Goal: Transaction & Acquisition: Purchase product/service

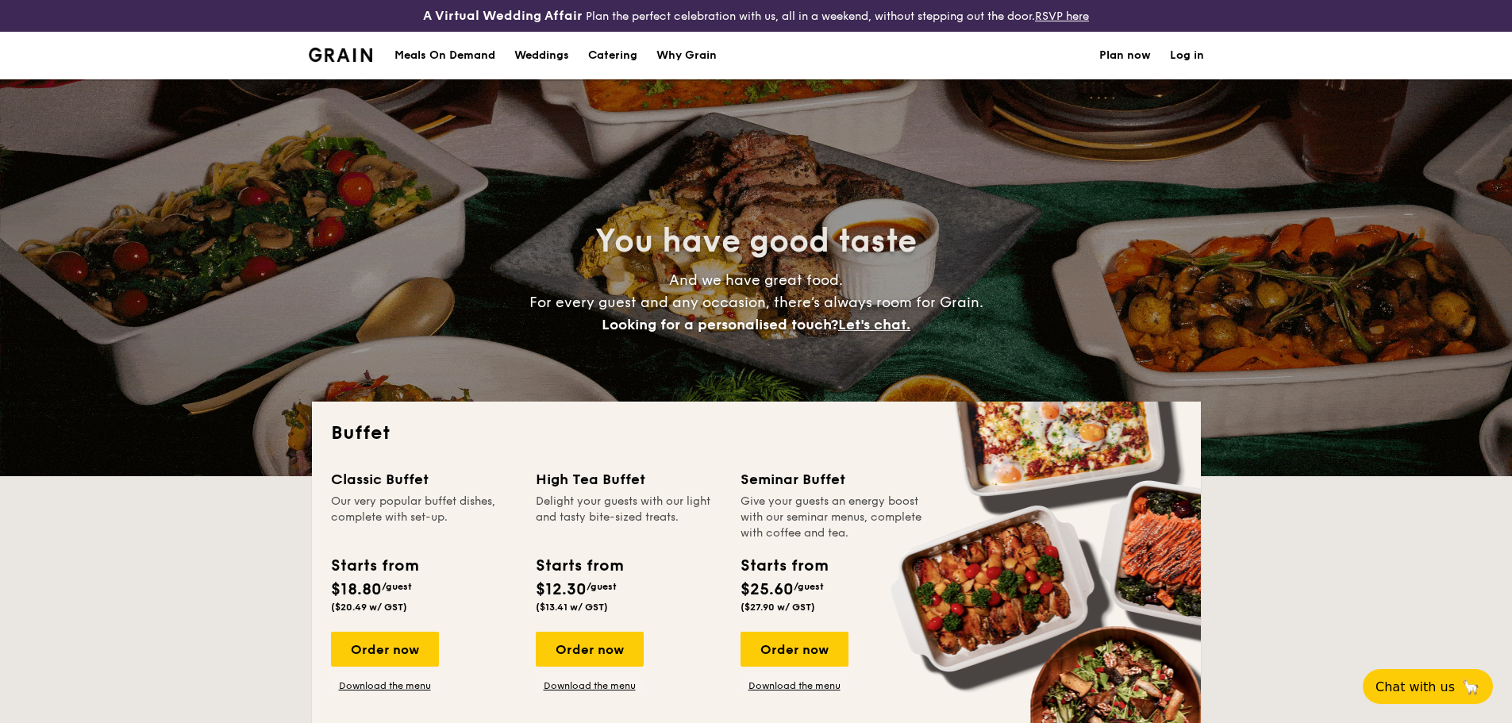
select select
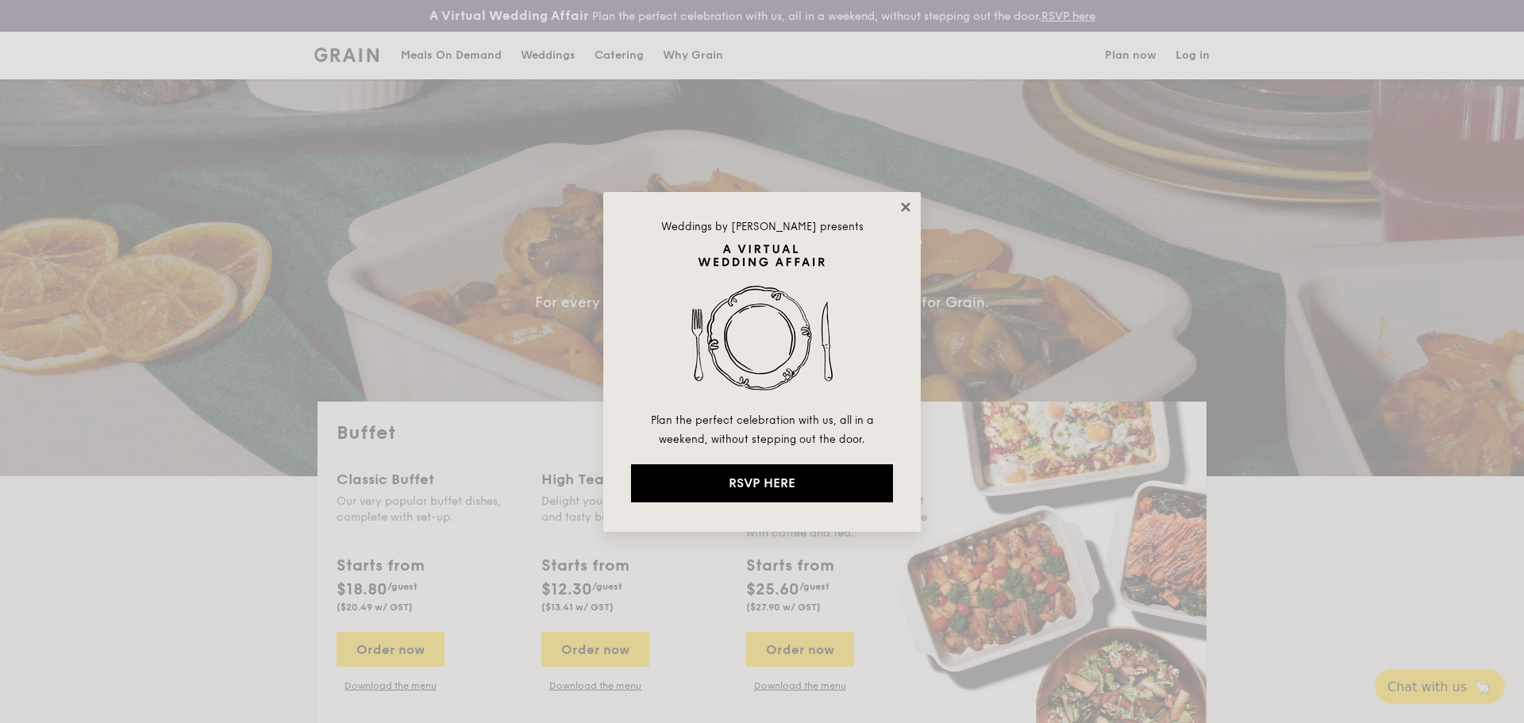
click at [904, 207] on icon at bounding box center [905, 206] width 9 height 9
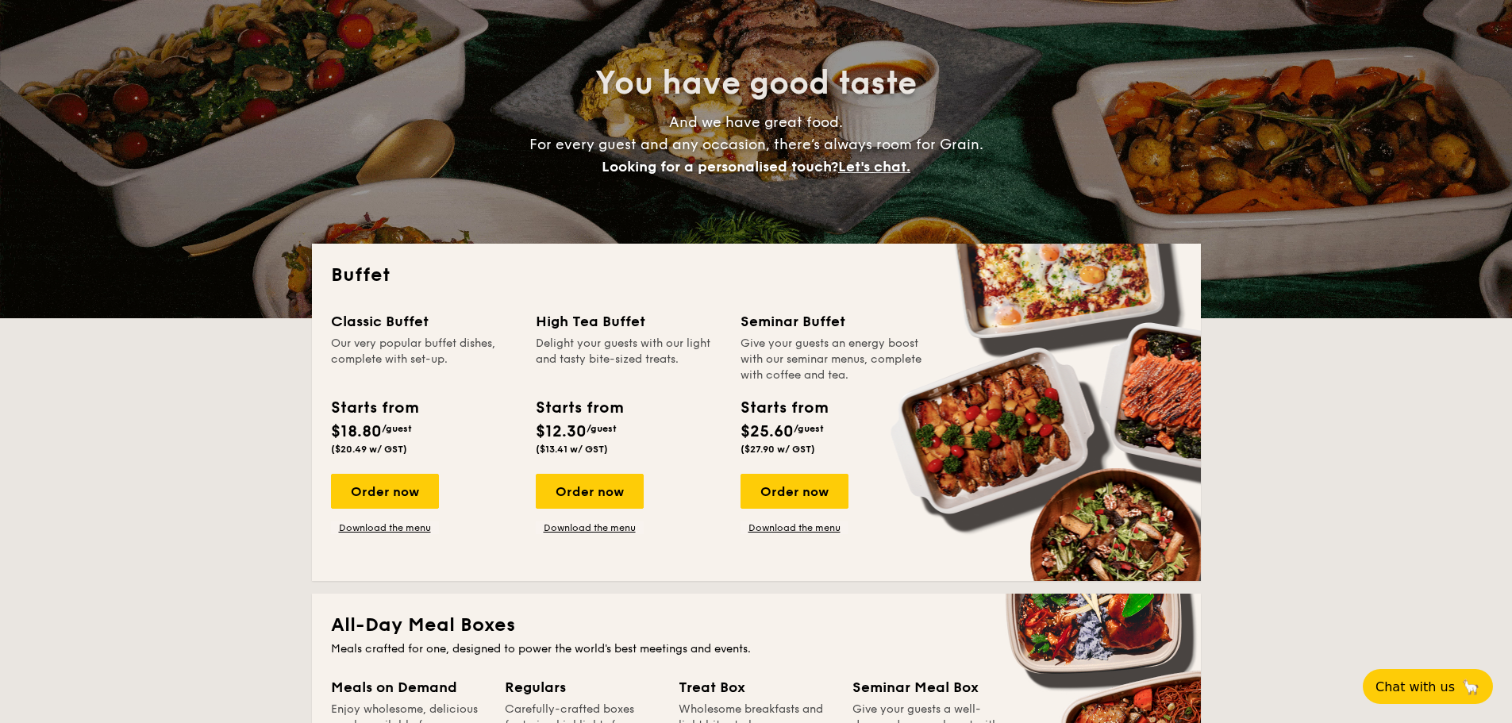
scroll to position [159, 0]
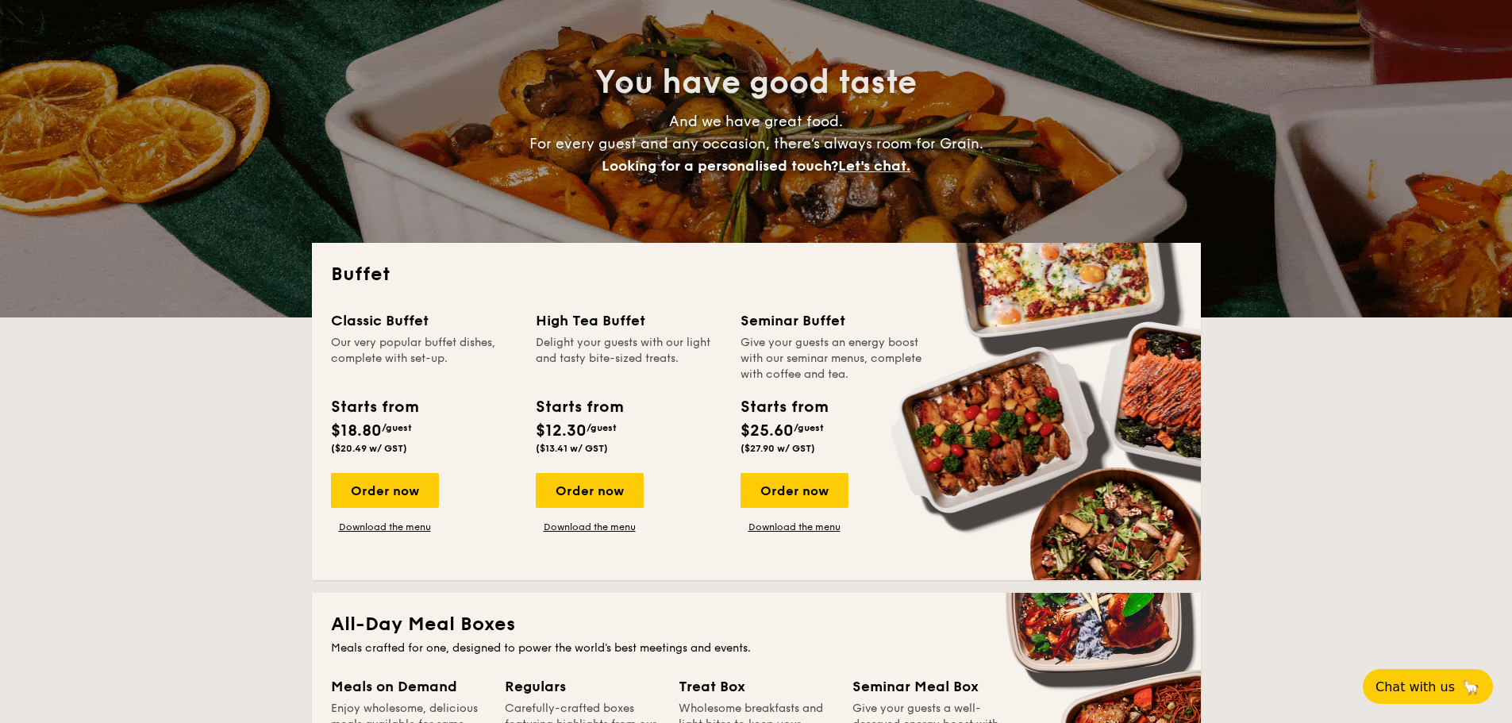
click at [388, 486] on div "Order now" at bounding box center [385, 490] width 108 height 35
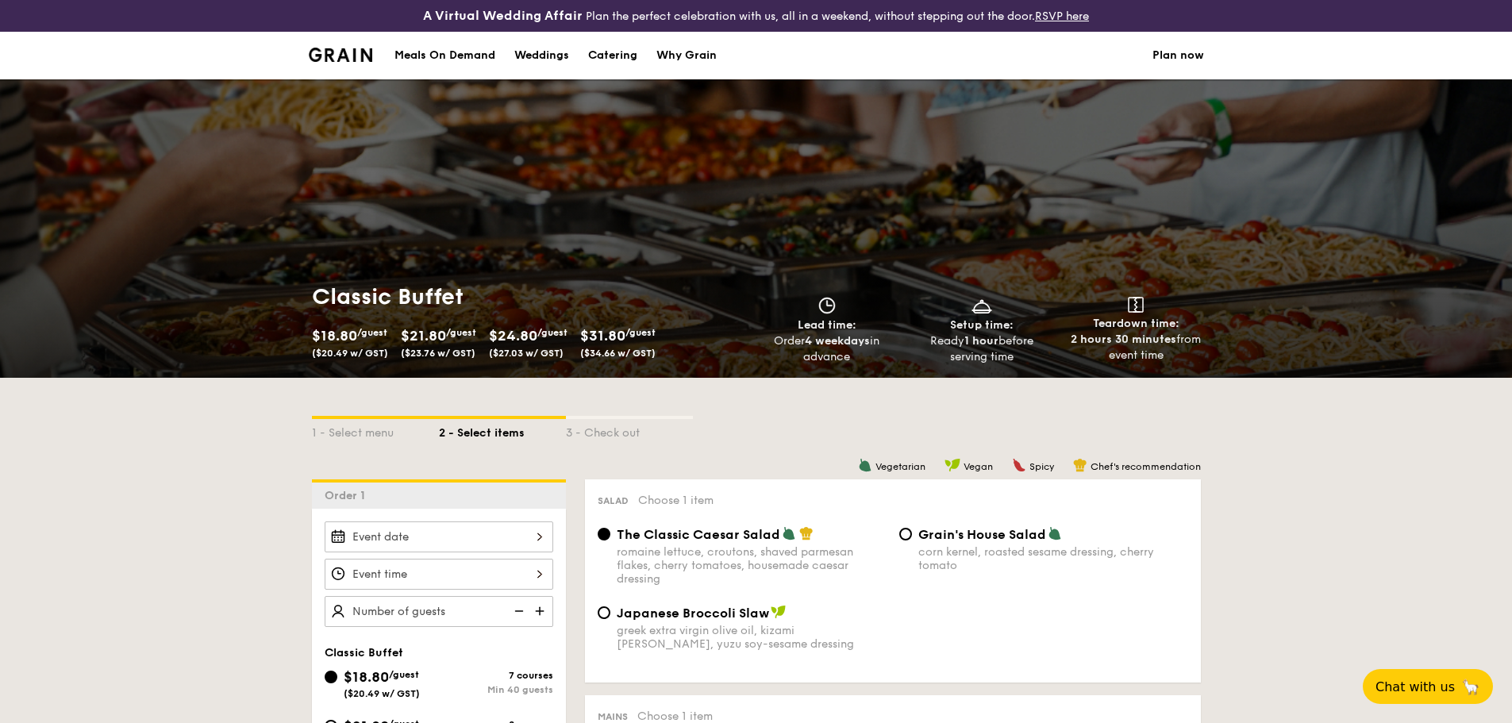
select select
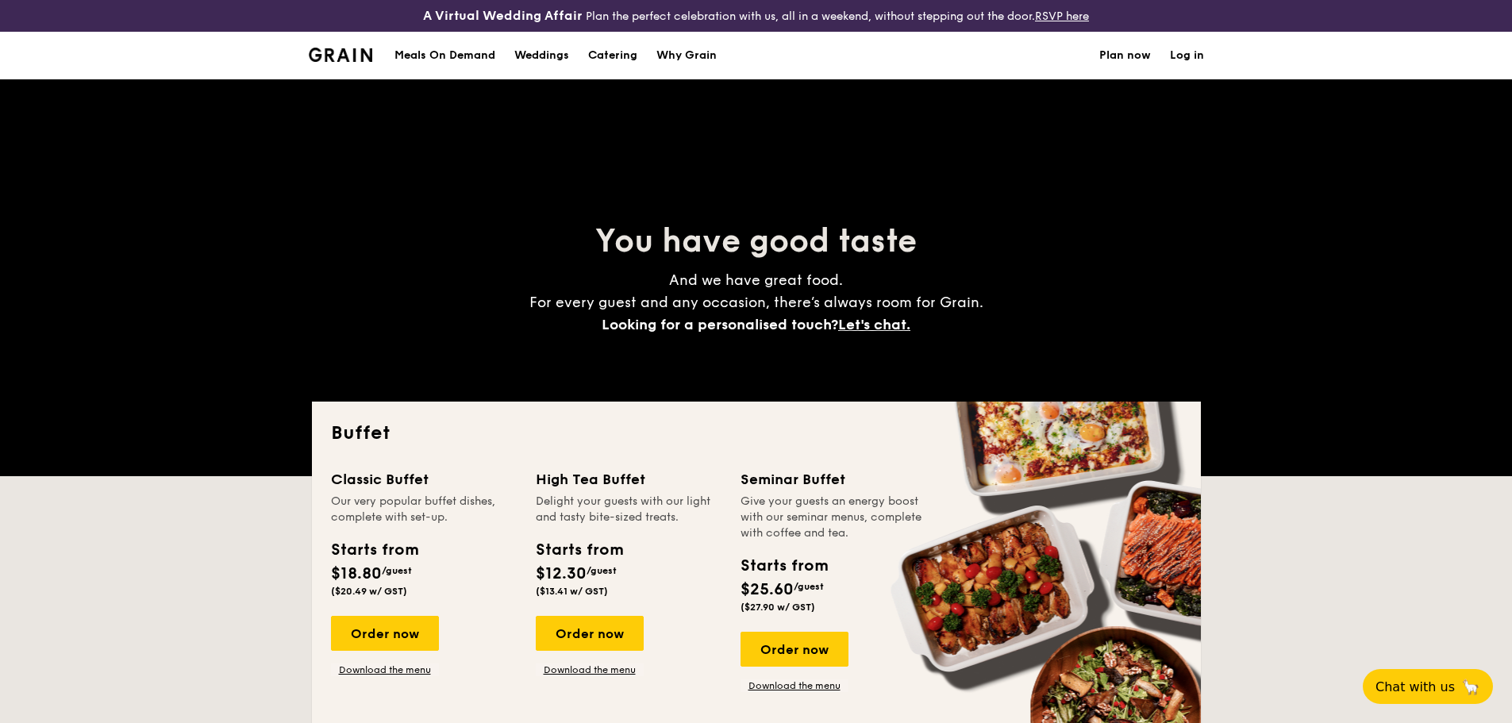
scroll to position [190, 0]
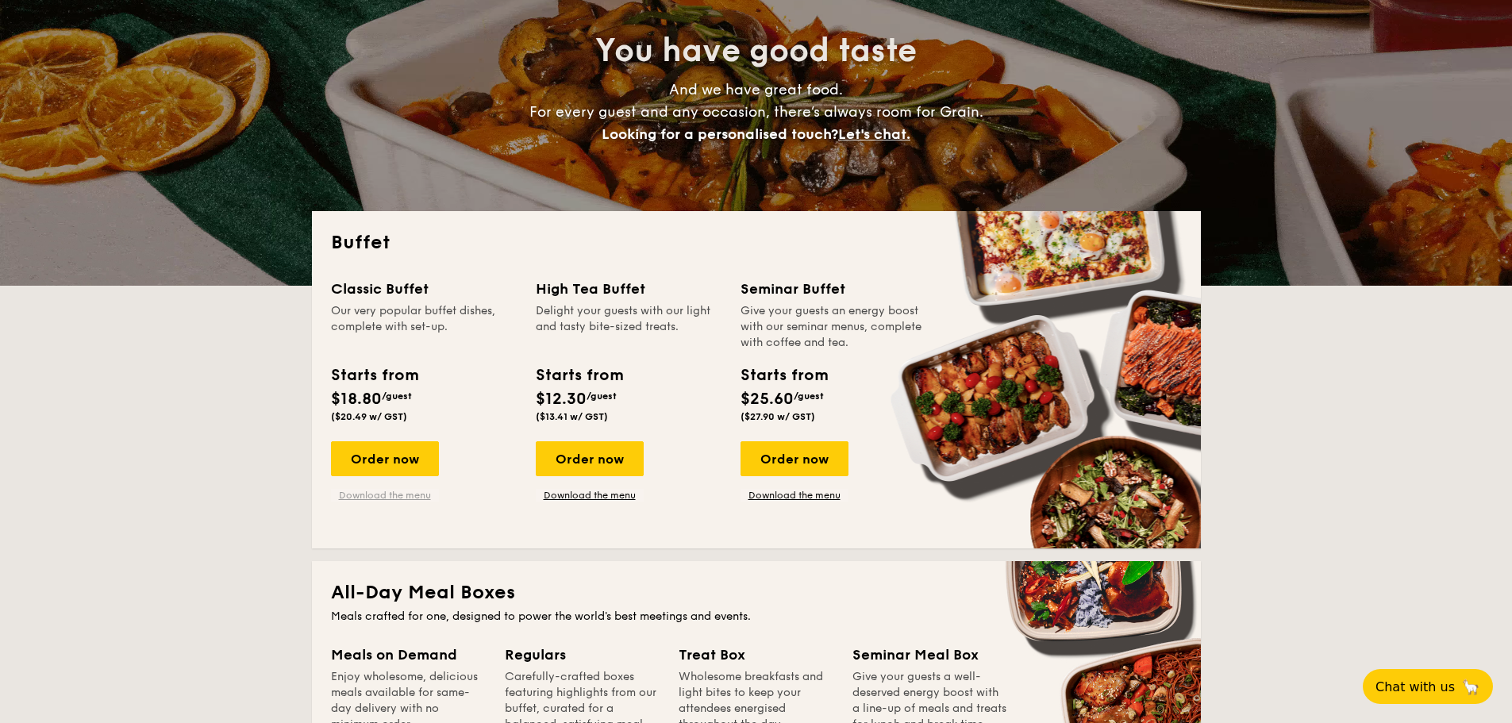
click at [421, 490] on link "Download the menu" at bounding box center [385, 495] width 108 height 13
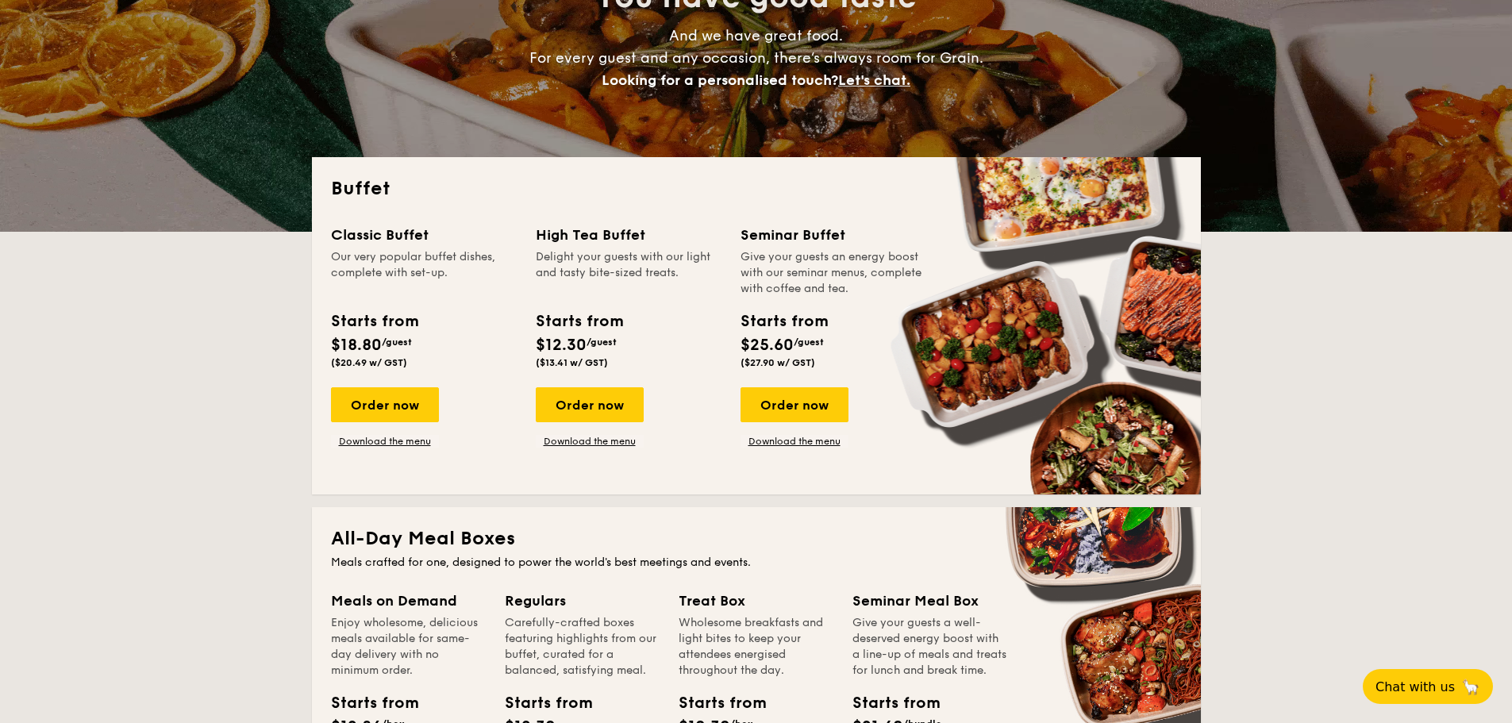
scroll to position [270, 0]
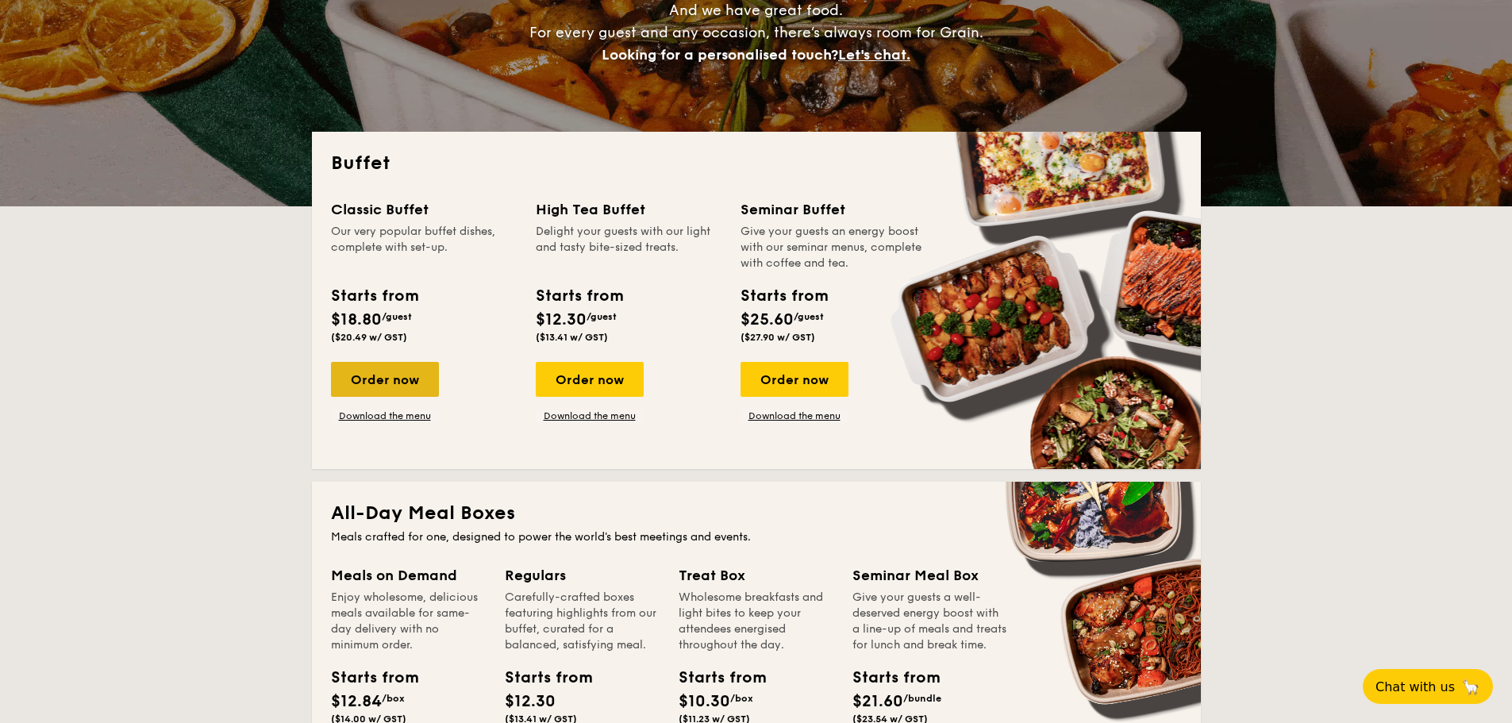
click at [377, 383] on div "Order now" at bounding box center [385, 379] width 108 height 35
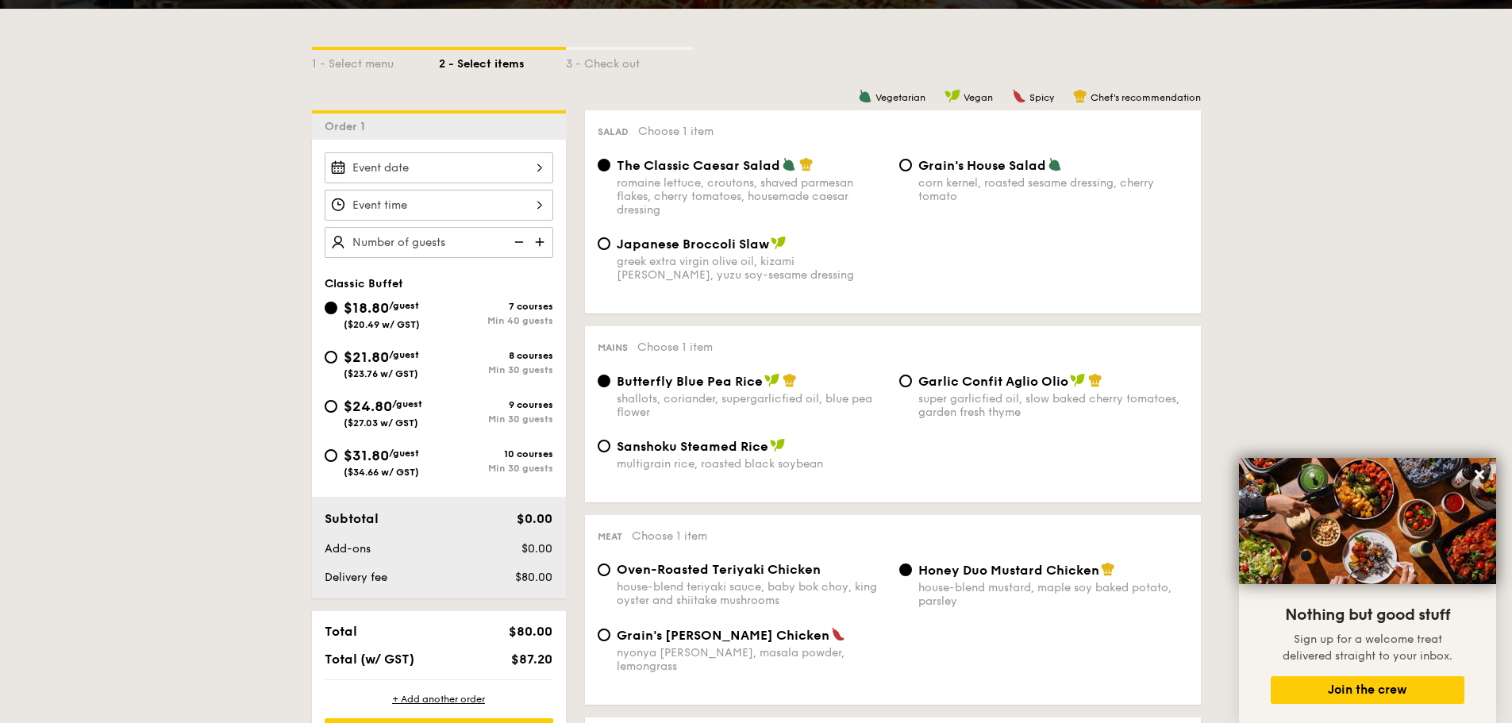
scroll to position [397, 0]
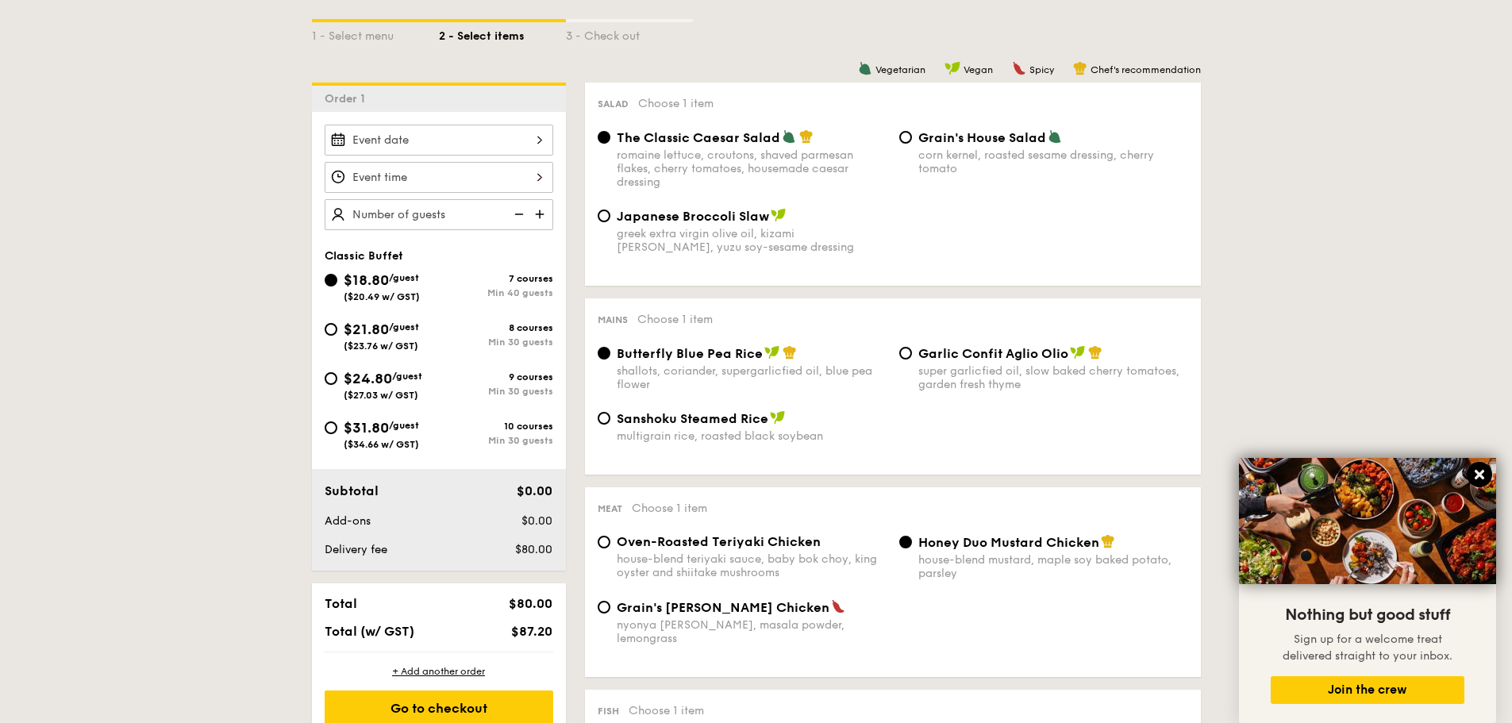
click at [1474, 477] on icon at bounding box center [1479, 474] width 14 height 14
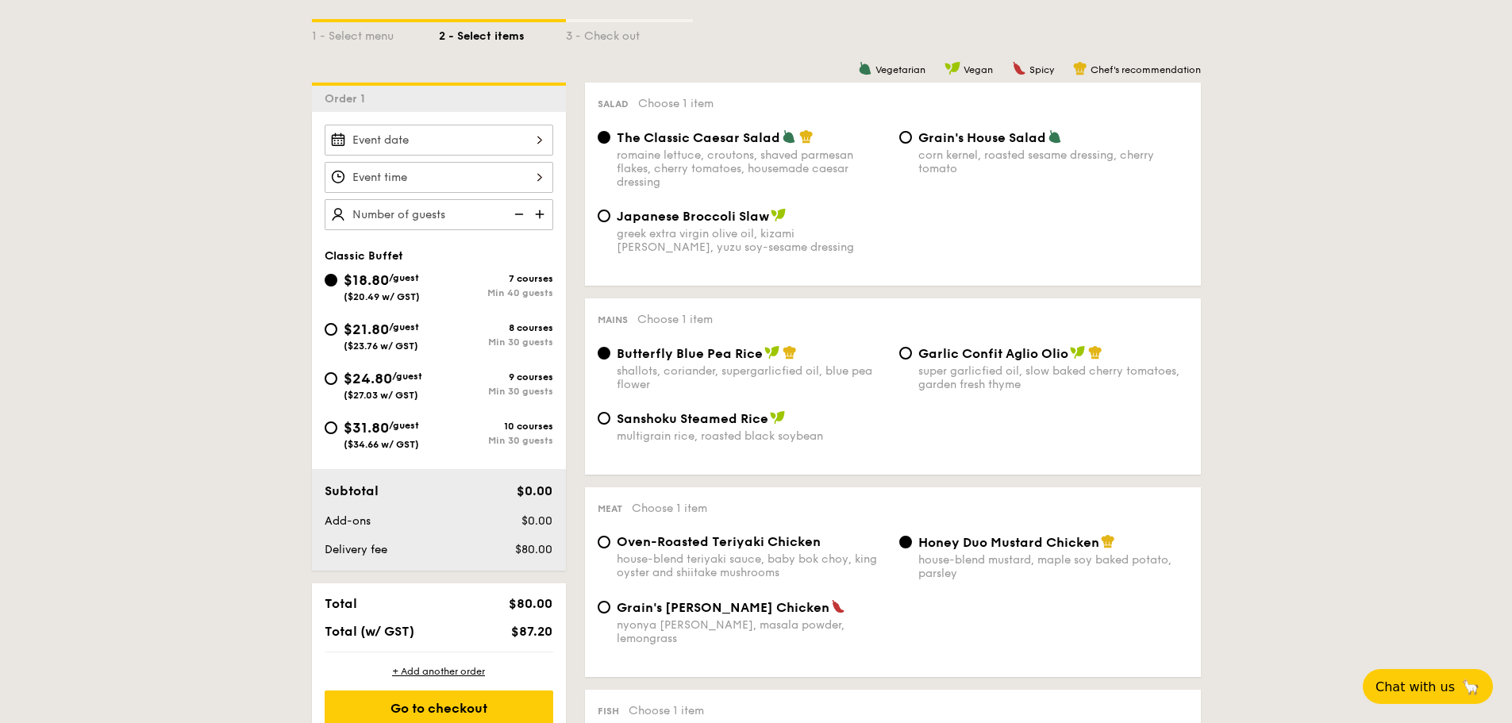
click at [455, 148] on div at bounding box center [439, 140] width 229 height 31
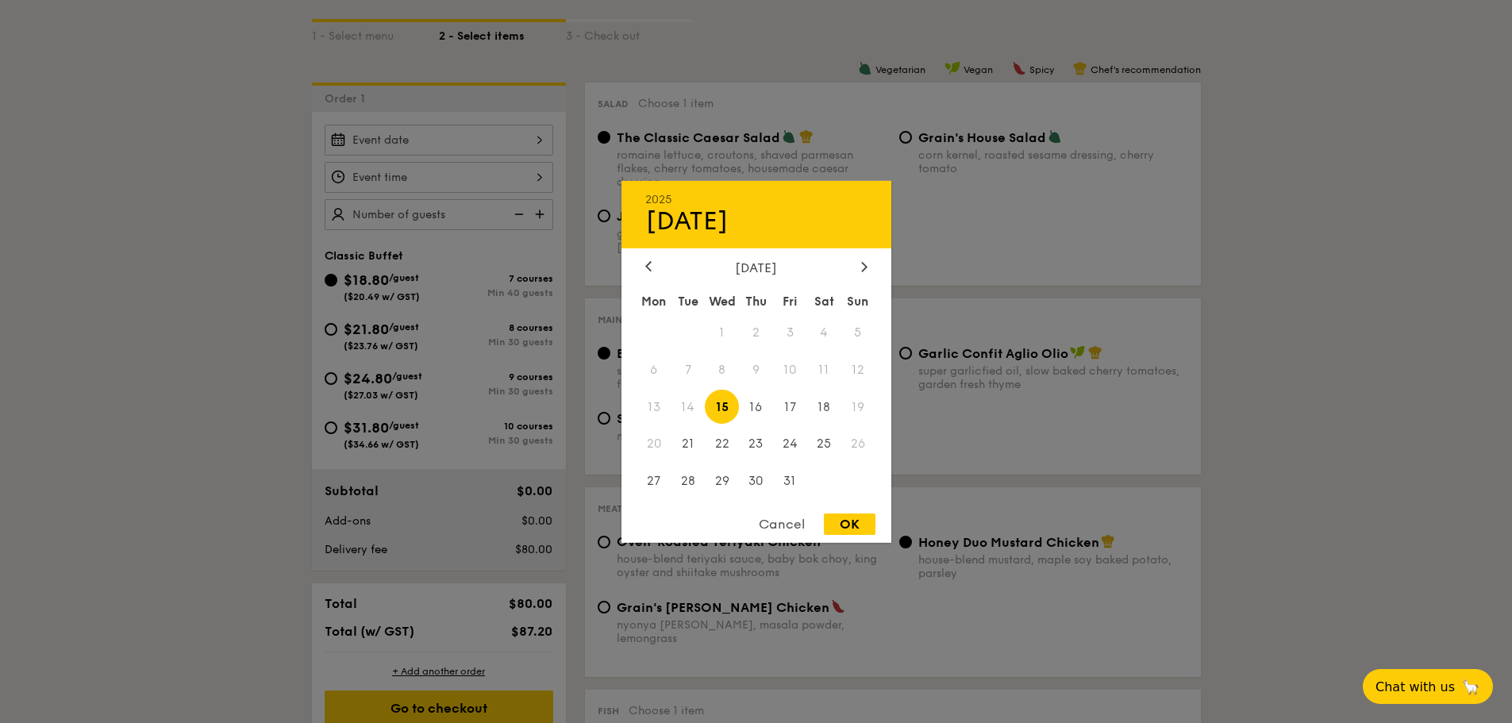
click at [856, 263] on div "October 2025" at bounding box center [756, 266] width 222 height 15
click at [860, 265] on div at bounding box center [864, 266] width 14 height 15
click at [759, 370] on span "6" at bounding box center [756, 369] width 34 height 34
click at [857, 527] on div "OK" at bounding box center [850, 523] width 52 height 21
type input "[DATE]"
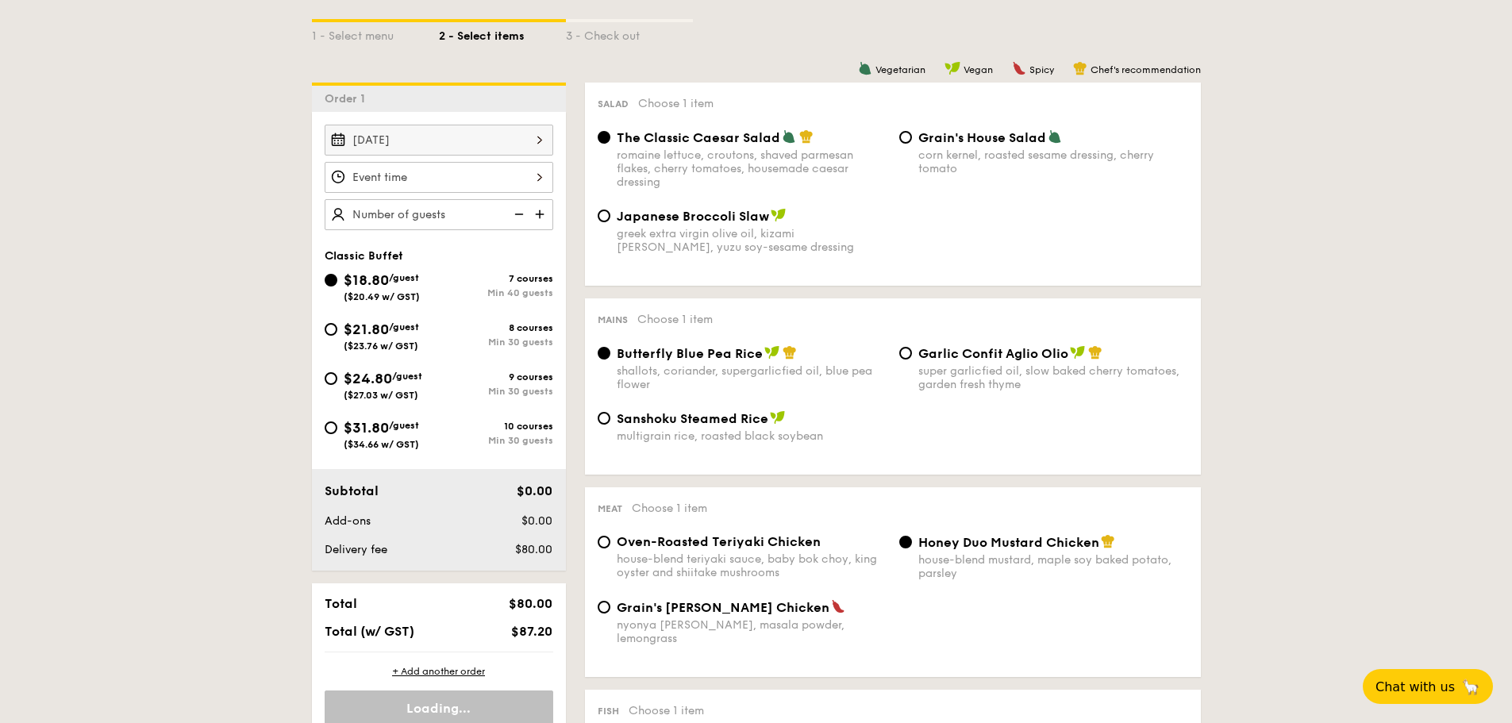
click at [464, 175] on div at bounding box center [439, 177] width 229 height 31
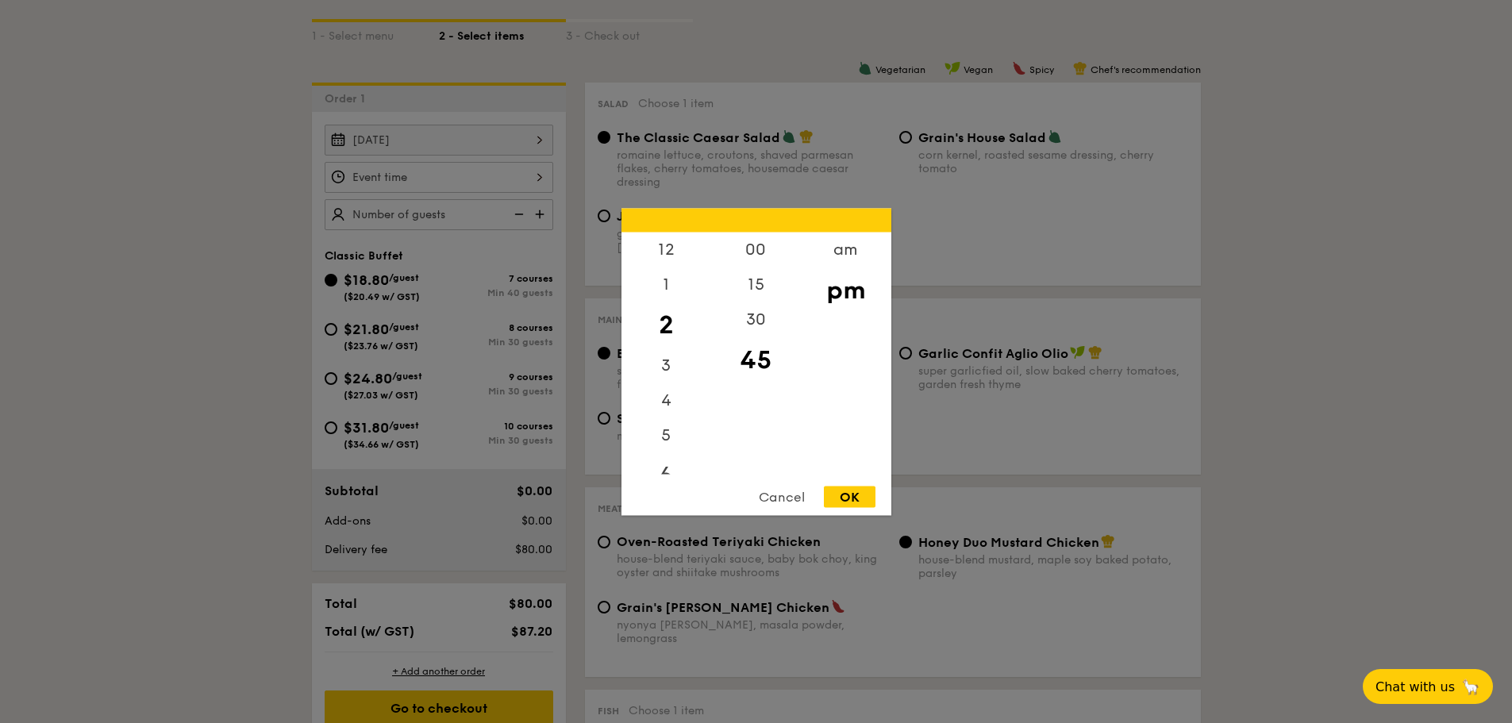
click at [666, 469] on div "6" at bounding box center [666, 475] width 90 height 46
click at [755, 252] on div "00" at bounding box center [756, 255] width 90 height 46
click at [864, 491] on div "OK" at bounding box center [850, 496] width 52 height 21
type input "6:00PM"
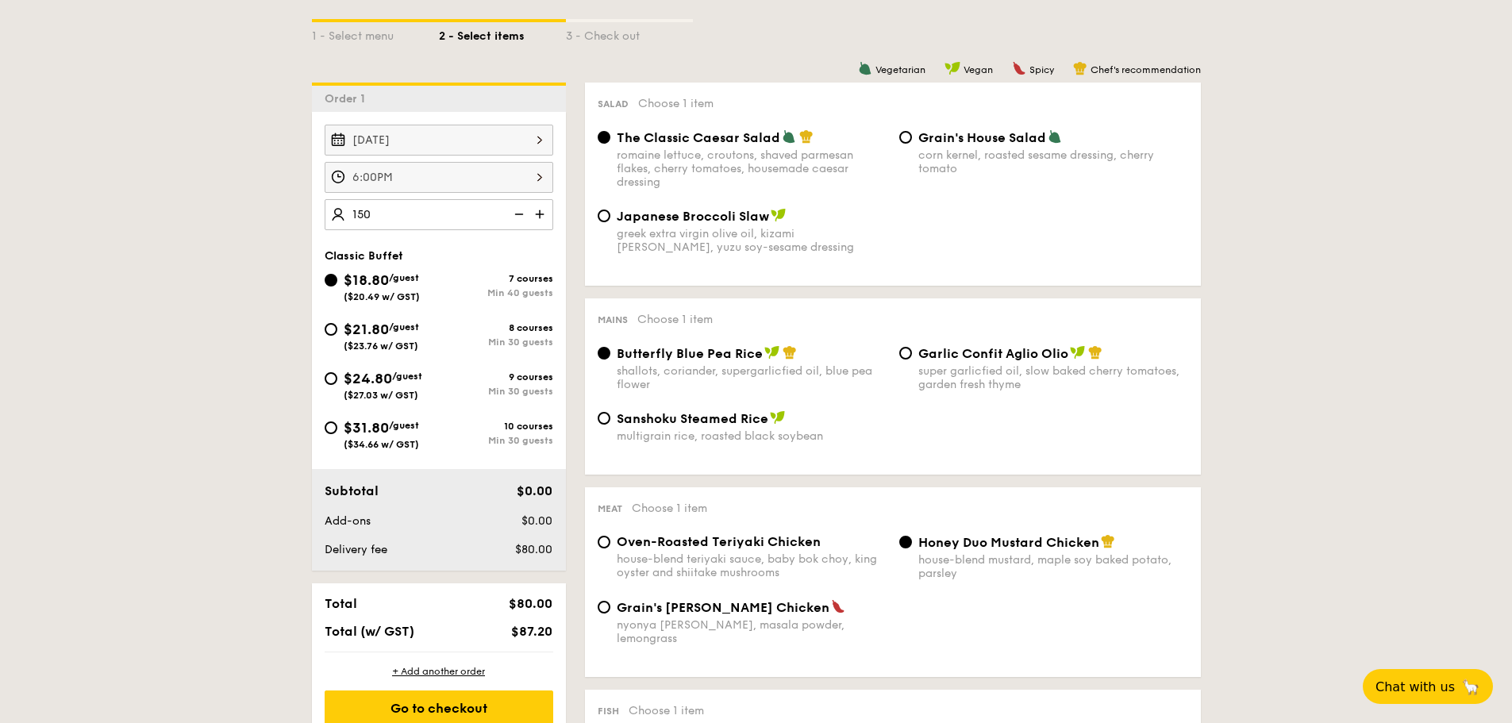
type input "150 guests"
drag, startPoint x: 1270, startPoint y: 229, endPoint x: 1213, endPoint y: 233, distance: 58.1
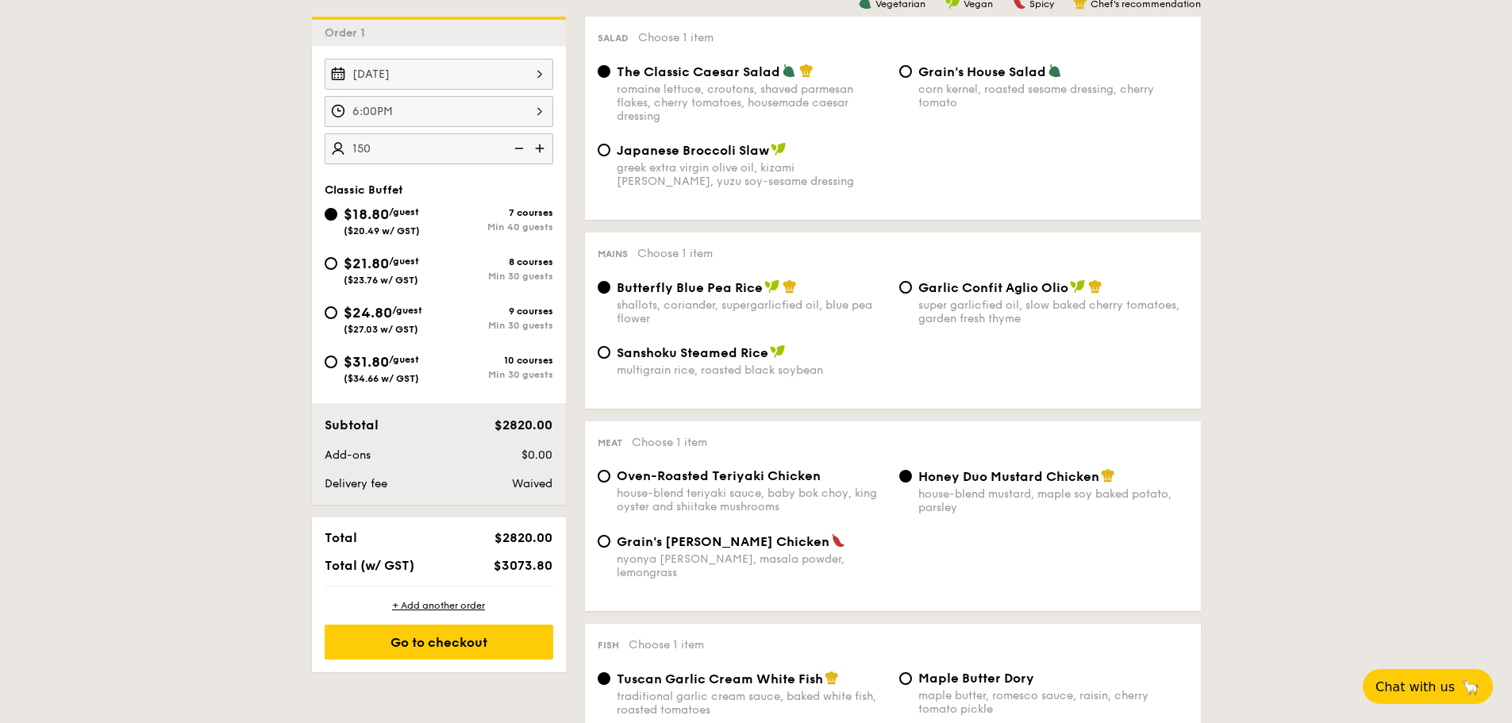
scroll to position [479, 0]
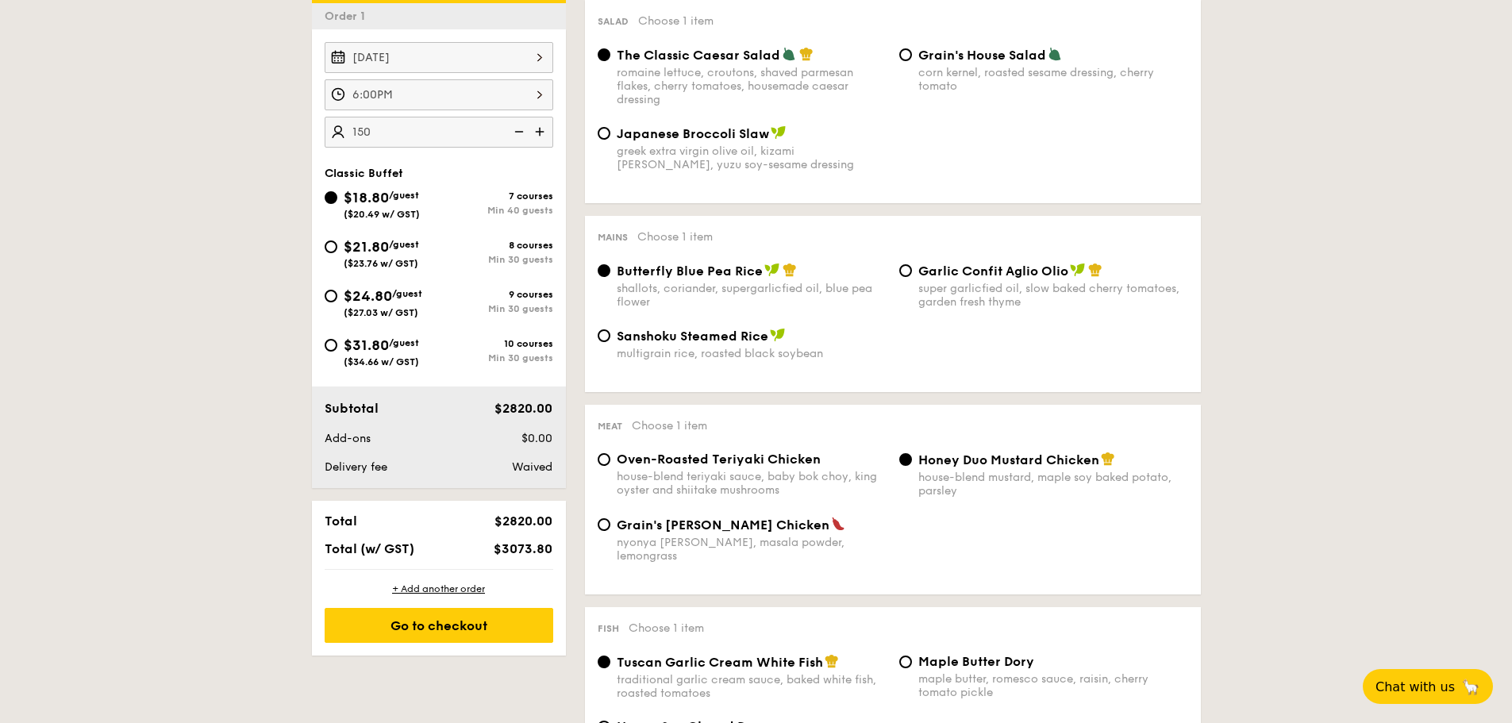
click at [998, 278] on span "Garlic Confit Aglio Olio" at bounding box center [993, 270] width 150 height 15
click at [912, 277] on input "Garlic Confit Aglio Olio super garlicfied oil, slow baked cherry tomatoes, gard…" at bounding box center [905, 270] width 13 height 13
radio input "true"
click at [733, 470] on div "house-blend teriyaki sauce, baby bok choy, king oyster and shiitake mushrooms" at bounding box center [752, 483] width 270 height 27
click at [610, 466] on input "Oven-Roasted Teriyaki Chicken house-blend teriyaki sauce, baby bok choy, king o…" at bounding box center [604, 459] width 13 height 13
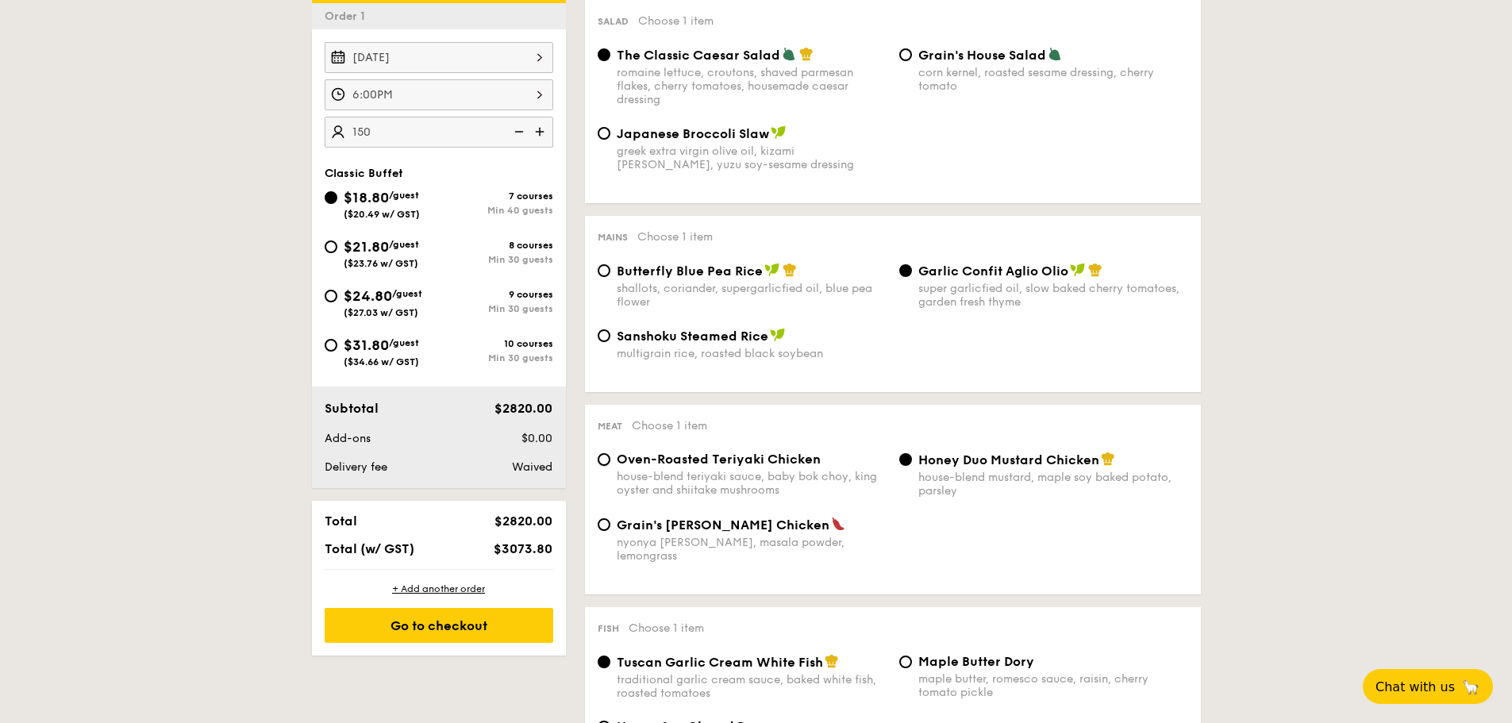
radio input "true"
click at [963, 452] on div "Honey Duo Mustard Chicken" at bounding box center [1053, 460] width 270 height 16
click at [912, 453] on input "Honey Duo Mustard Chicken house-blend mustard, maple soy baked potato, parsley" at bounding box center [905, 459] width 13 height 13
radio input "true"
click at [769, 473] on div "house-blend teriyaki sauce, baby bok choy, king oyster and shiitake mushrooms" at bounding box center [752, 483] width 270 height 27
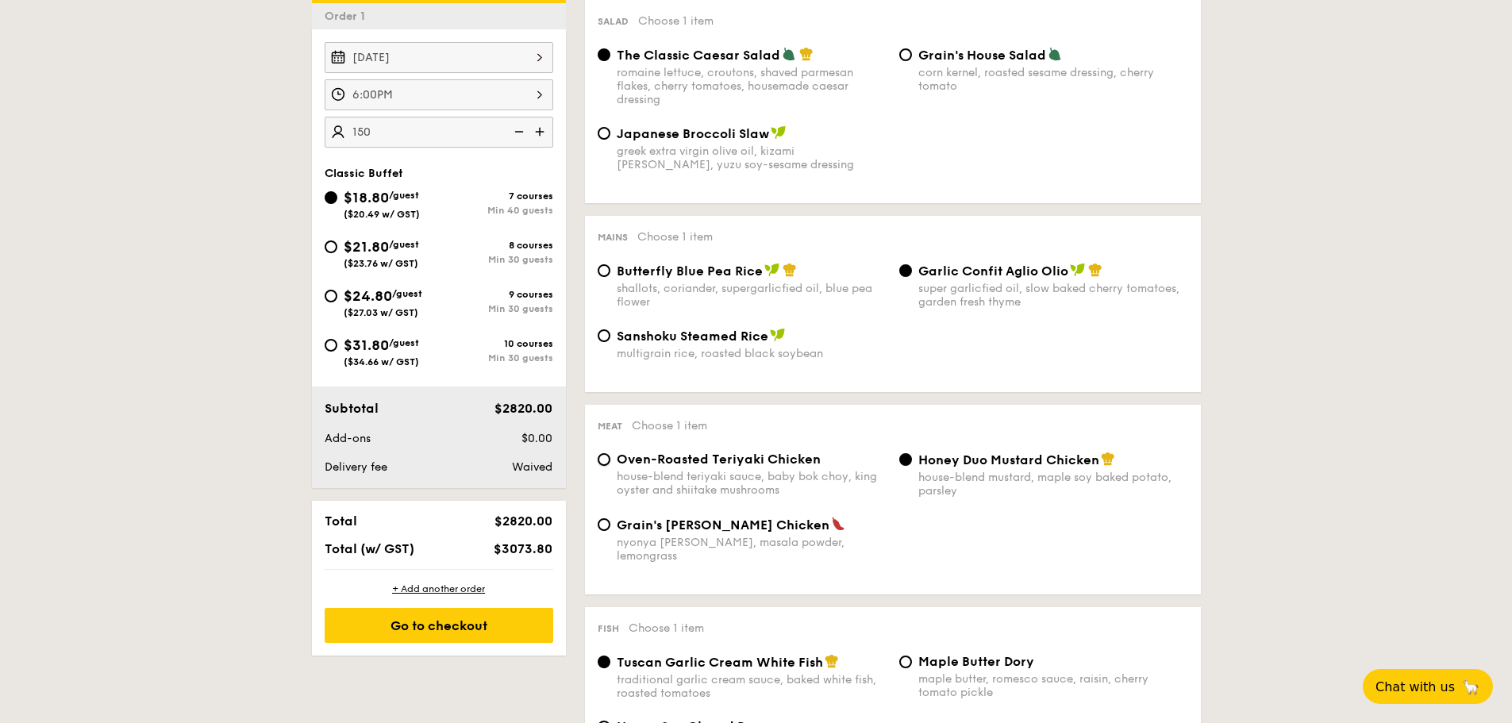
click at [610, 466] on input "Oven-Roasted Teriyaki Chicken house-blend teriyaki sauce, baby bok choy, king o…" at bounding box center [604, 459] width 13 height 13
radio input "true"
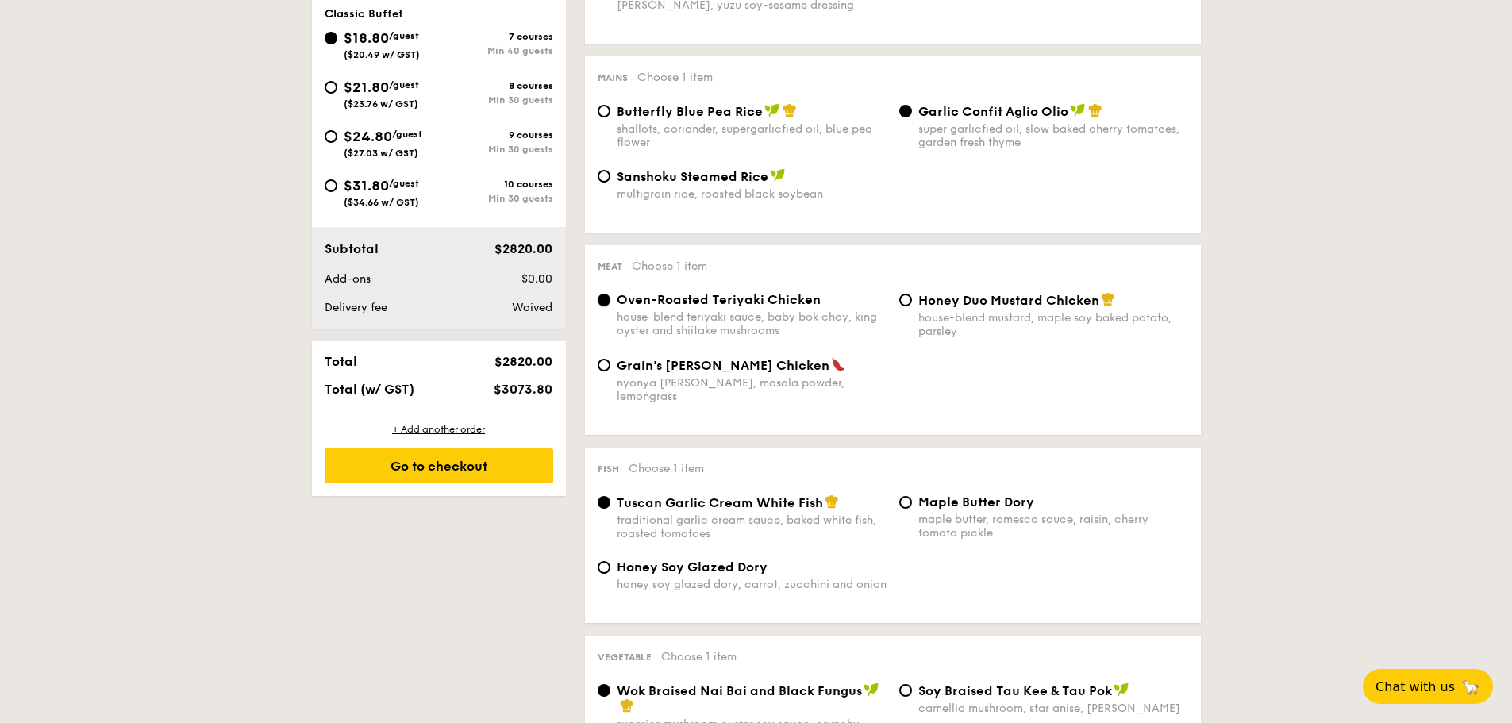
scroll to position [638, 0]
click at [675, 560] on span "Honey Soy Glazed Dory" at bounding box center [692, 567] width 151 height 15
click at [610, 562] on input "Honey Soy Glazed Dory honey soy glazed dory, carrot, zucchini and onion" at bounding box center [604, 568] width 13 height 13
radio input "true"
click at [715, 496] on span "Tuscan Garlic Cream White Fish" at bounding box center [720, 503] width 206 height 15
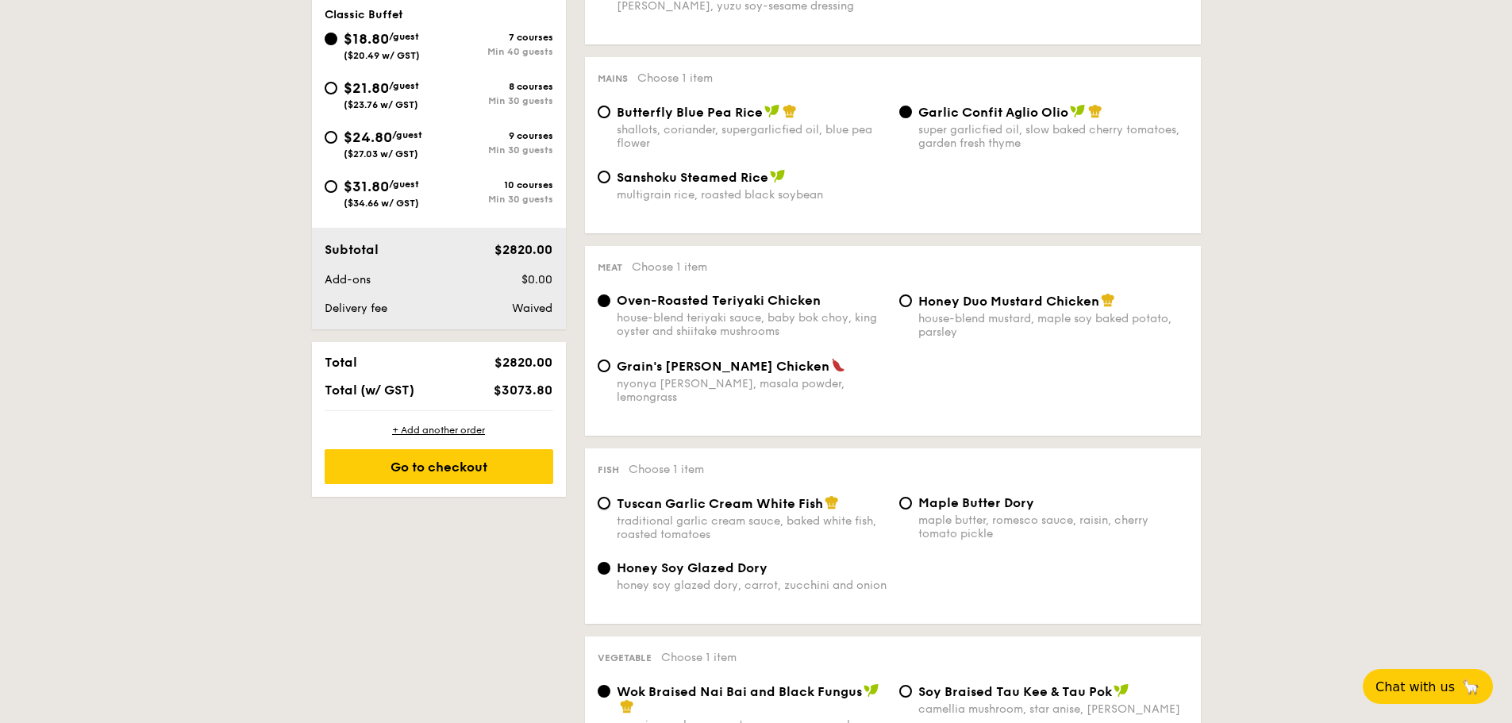
click at [610, 497] on input "Tuscan Garlic Cream White Fish traditional garlic cream sauce, baked white fish…" at bounding box center [604, 503] width 13 height 13
radio input "true"
click at [686, 581] on div "Honey Soy Glazed Dory honey soy glazed dory, carrot, zucchini and onion" at bounding box center [892, 585] width 603 height 51
click at [709, 560] on span "Honey Soy Glazed Dory" at bounding box center [692, 567] width 151 height 15
click at [610, 562] on input "Honey Soy Glazed Dory honey soy glazed dory, carrot, zucchini and onion" at bounding box center [604, 568] width 13 height 13
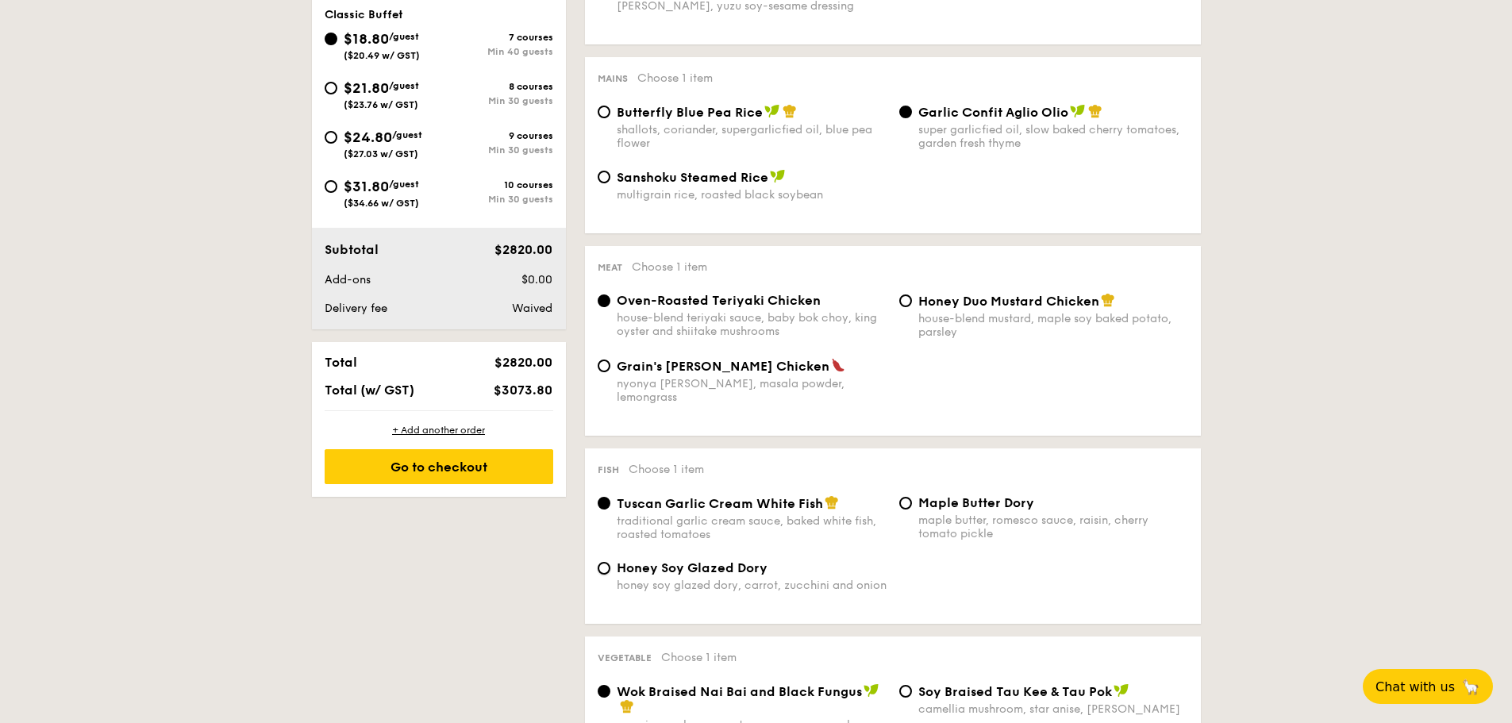
radio input "true"
click at [726, 514] on div "traditional garlic cream sauce, baked white fish, roasted tomatoes" at bounding box center [752, 527] width 270 height 27
click at [610, 502] on input "Tuscan Garlic Cream White Fish traditional garlic cream sauce, baked white fish…" at bounding box center [604, 503] width 13 height 13
radio input "true"
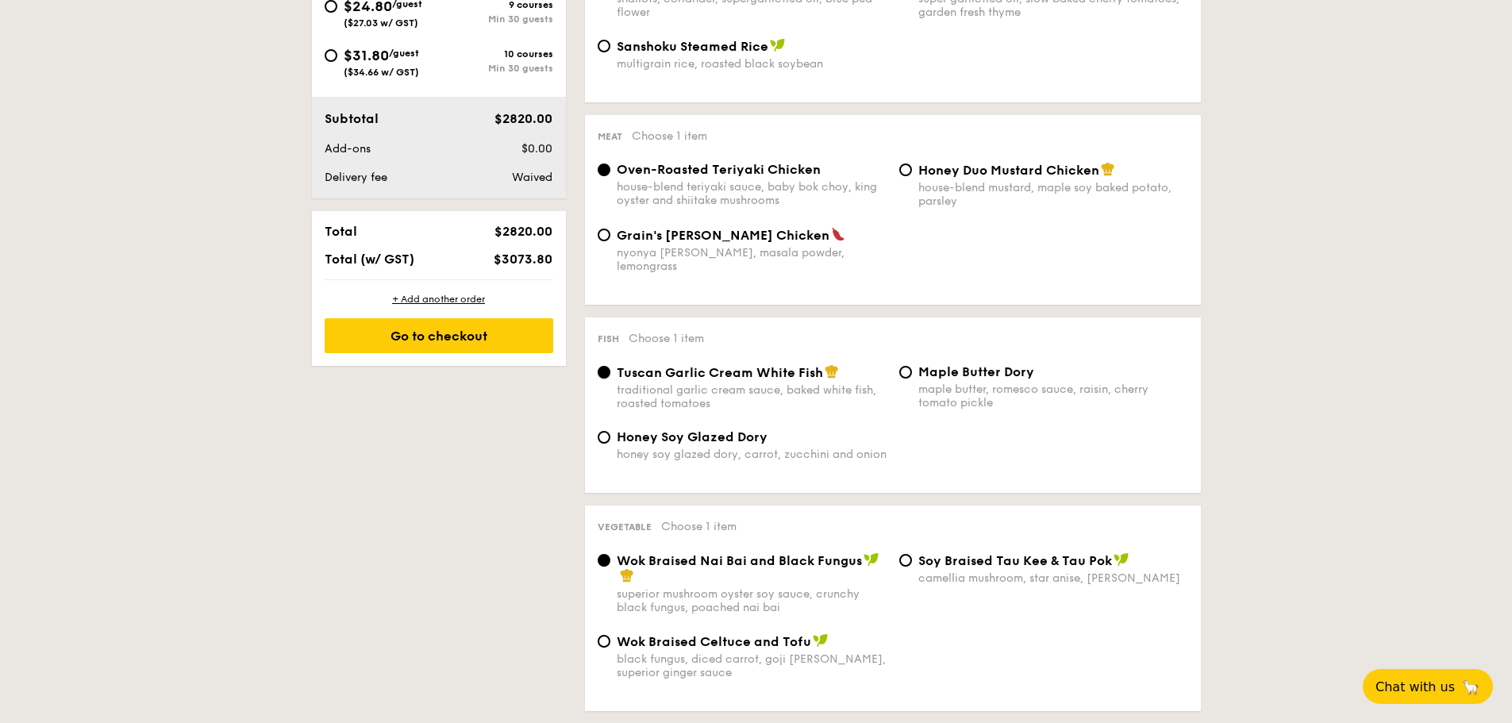
scroll to position [797, 0]
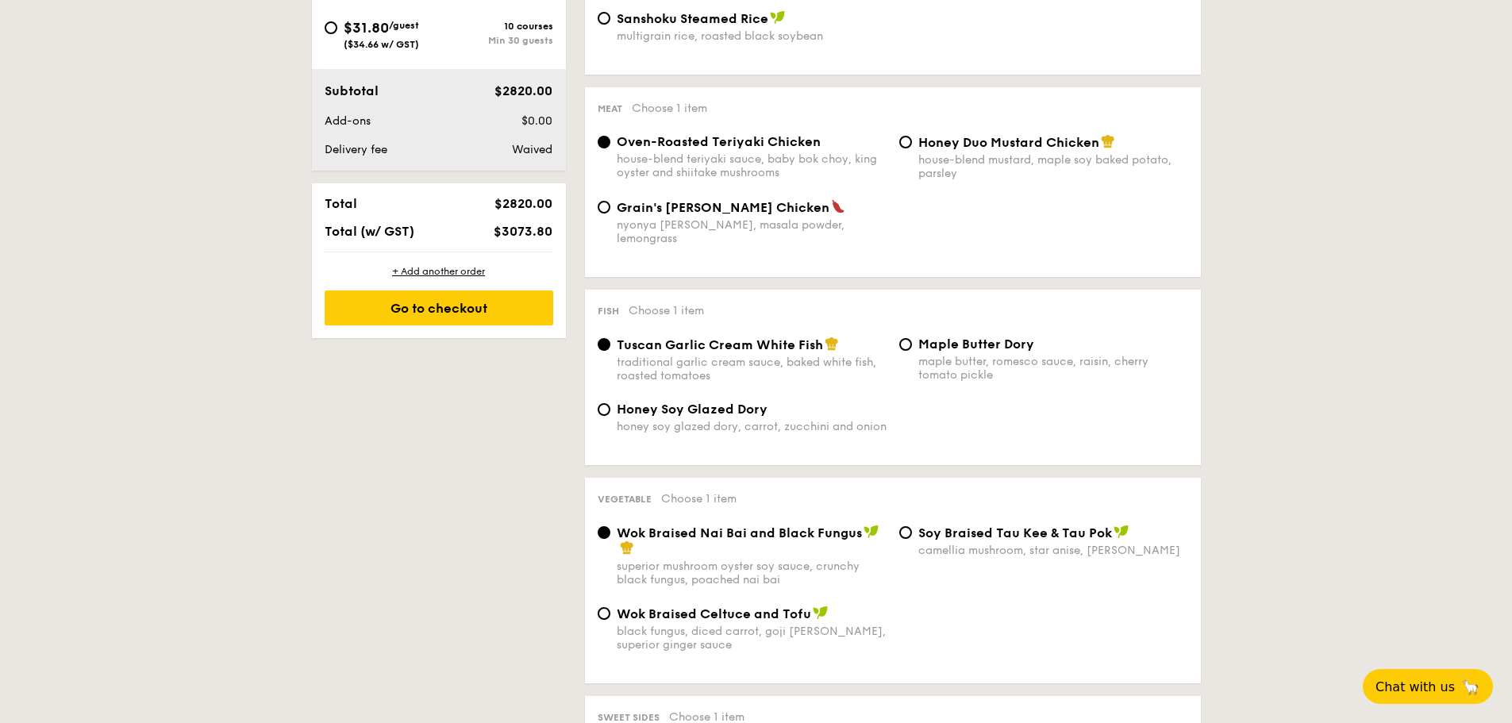
click at [992, 525] on span "⁠Soy Braised Tau Kee & Tau Pok" at bounding box center [1015, 532] width 194 height 15
click at [912, 526] on input "⁠Soy Braised Tau Kee & Tau Pok camellia mushroom, star anise, goji berry" at bounding box center [905, 532] width 13 height 13
radio input "true"
click at [832, 531] on div "Wok Braised Nai Bai and Black Fungus" at bounding box center [752, 541] width 270 height 32
click at [610, 531] on input "Wok Braised Nai Bai and Black Fungus superior mushroom oyster soy sauce, crunch…" at bounding box center [604, 532] width 13 height 13
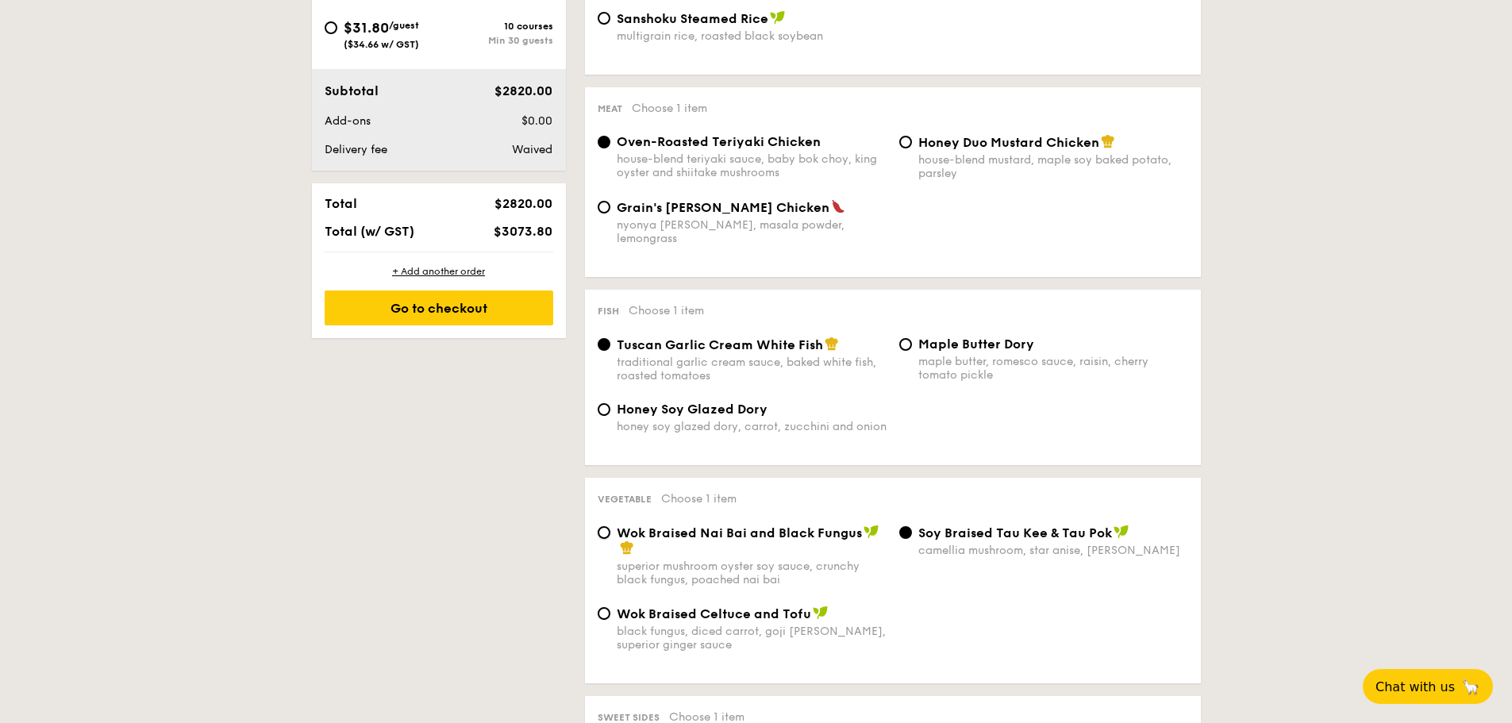
radio input "true"
click at [999, 525] on span "⁠Soy Braised Tau Kee & Tau Pok" at bounding box center [1015, 532] width 194 height 15
click at [912, 526] on input "⁠Soy Braised Tau Kee & Tau Pok camellia mushroom, star anise, goji berry" at bounding box center [905, 532] width 13 height 13
radio input "true"
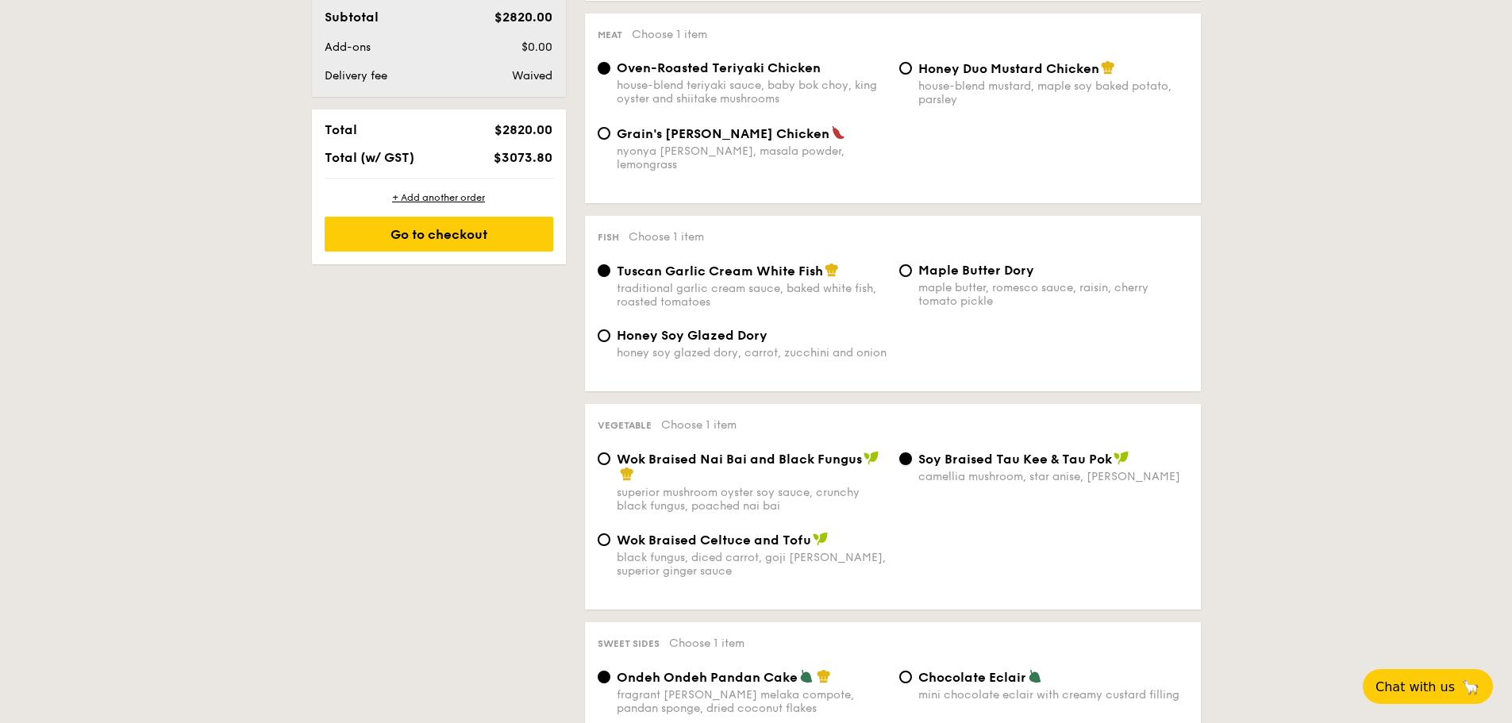
scroll to position [955, 0]
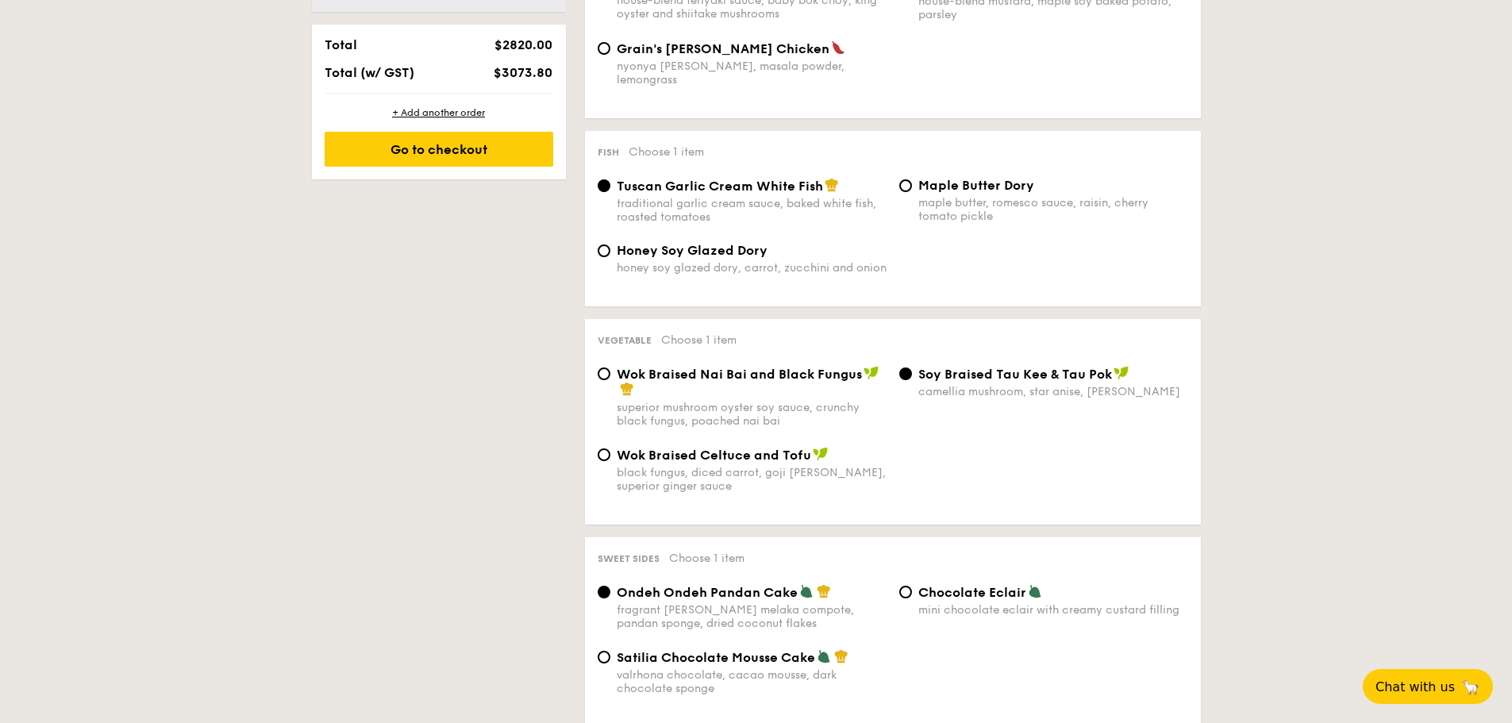
click at [737, 375] on div "Wok Braised Nai Bai and Black Fungus" at bounding box center [752, 382] width 270 height 32
click at [610, 375] on input "Wok Braised Nai Bai and Black Fungus superior mushroom oyster soy sauce, crunch…" at bounding box center [604, 373] width 13 height 13
radio input "true"
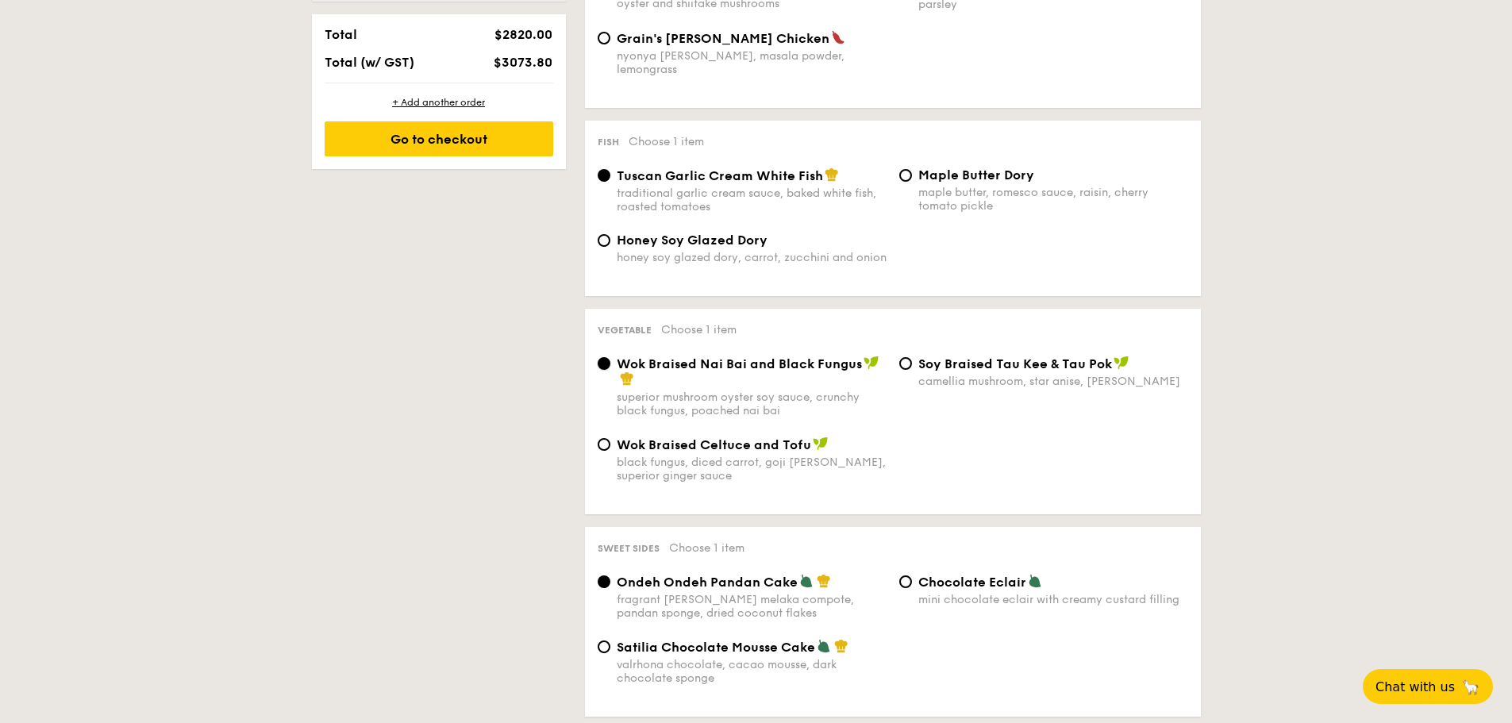
scroll to position [1035, 0]
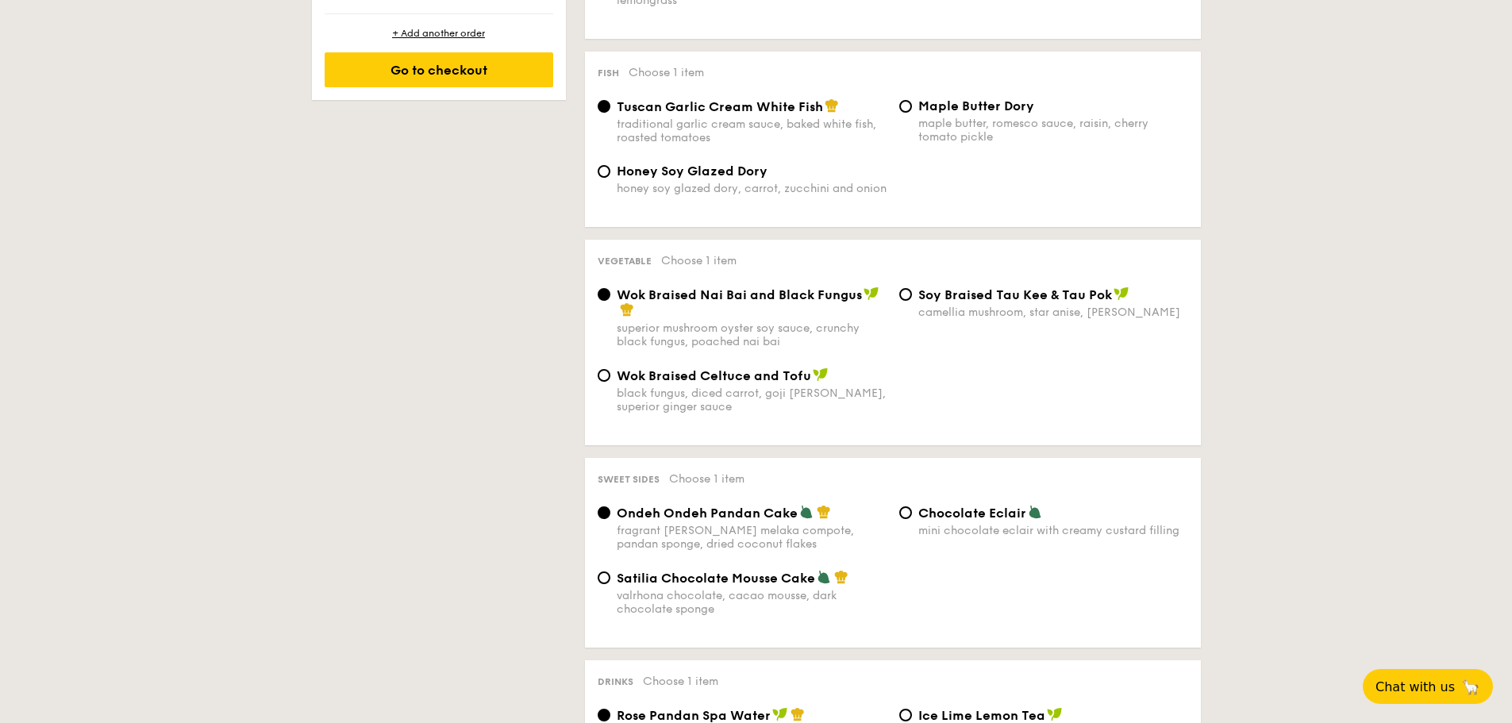
click at [713, 571] on span "Satilia Chocolate Mousse Cake" at bounding box center [716, 578] width 198 height 15
click at [610, 571] on input "Satilia Chocolate Mousse Cake valrhona chocolate, cacao mousse, dark chocolate …" at bounding box center [604, 577] width 13 height 13
radio input "true"
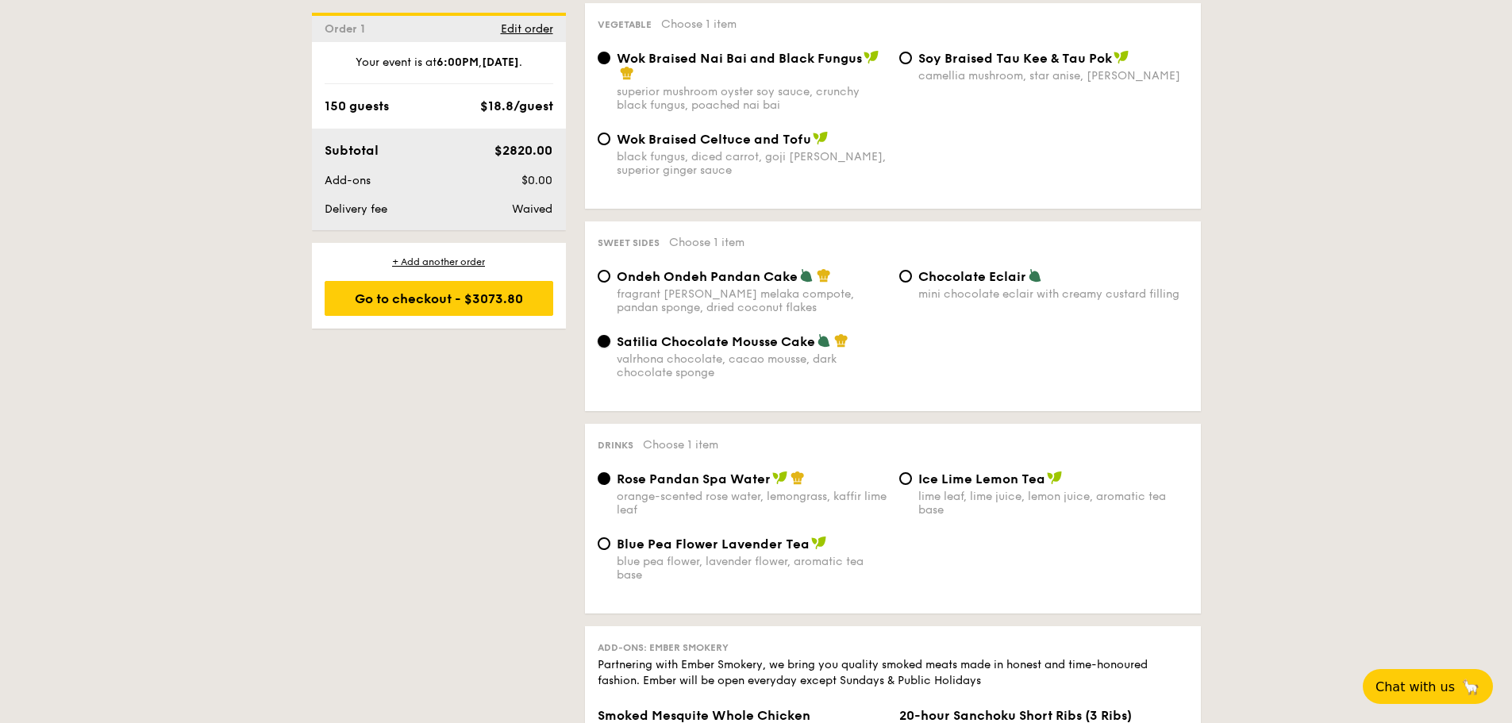
scroll to position [1273, 0]
click at [715, 286] on div "fragrant [PERSON_NAME] melaka compote, pandan sponge, dried coconut flakes" at bounding box center [752, 299] width 270 height 27
click at [610, 275] on input "Ondeh Ondeh Pandan Cake fragrant gula melaka compote, pandan sponge, dried coco…" at bounding box center [604, 274] width 13 height 13
radio input "true"
click at [707, 332] on span "Satilia Chocolate Mousse Cake" at bounding box center [716, 339] width 198 height 15
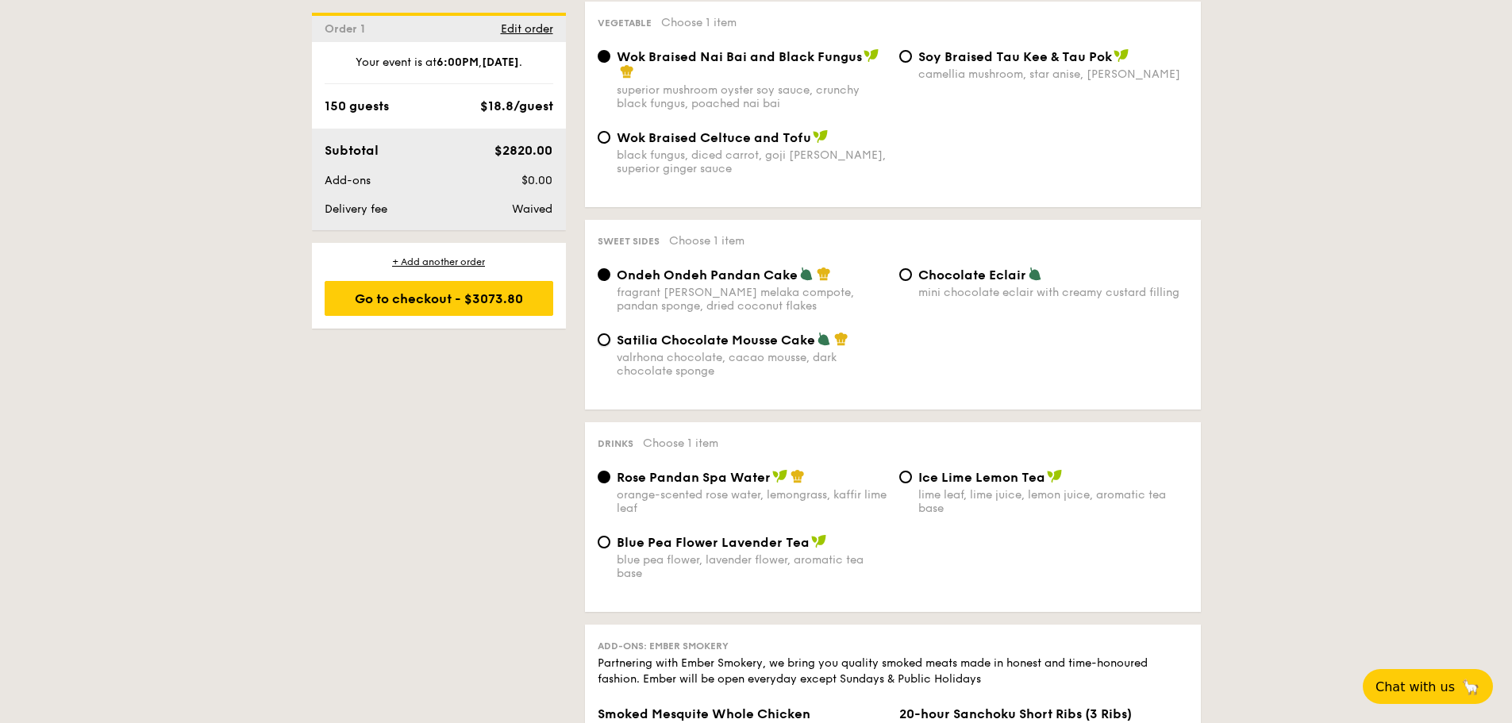
click at [610, 333] on input "Satilia Chocolate Mousse Cake valrhona chocolate, cacao mousse, dark chocolate …" at bounding box center [604, 339] width 13 height 13
radio input "true"
click at [940, 488] on div "lime leaf, lime juice, lemon juice, aromatic tea base" at bounding box center [1053, 501] width 270 height 27
click at [912, 475] on input "Ice Lime Lemon Tea lime leaf, lime juice, lemon juice, aromatic tea base" at bounding box center [905, 477] width 13 height 13
radio input "true"
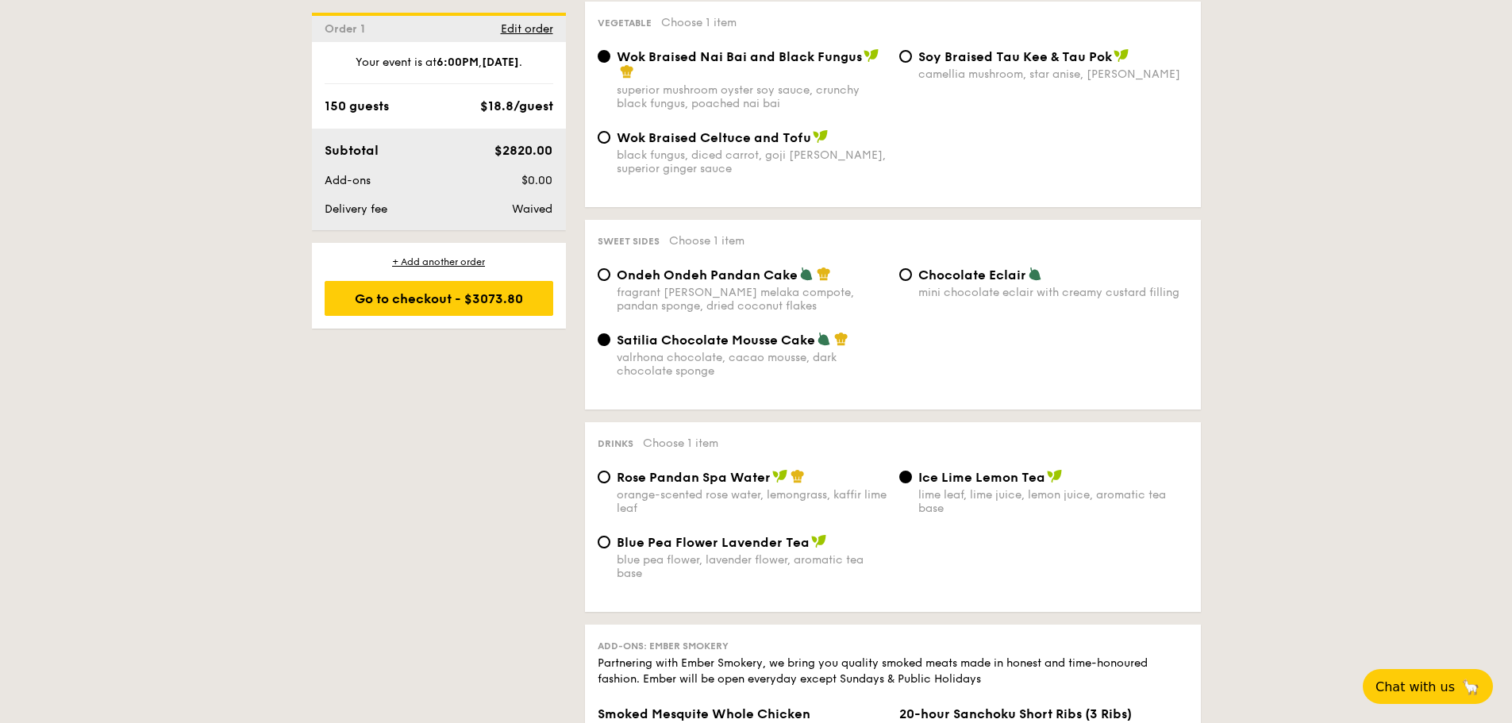
click at [729, 470] on span "Rose Pandan Spa Water" at bounding box center [694, 477] width 154 height 15
click at [610, 471] on input "Rose Pandan Spa Water orange-scented rose water, lemongrass, kaffir lime leaf" at bounding box center [604, 477] width 13 height 13
radio input "true"
click at [736, 535] on span "Blue Pea Flower Lavender Tea" at bounding box center [713, 542] width 193 height 15
click at [610, 536] on input "Blue Pea Flower Lavender Tea blue pea flower, lavender flower, aromatic tea base" at bounding box center [604, 542] width 13 height 13
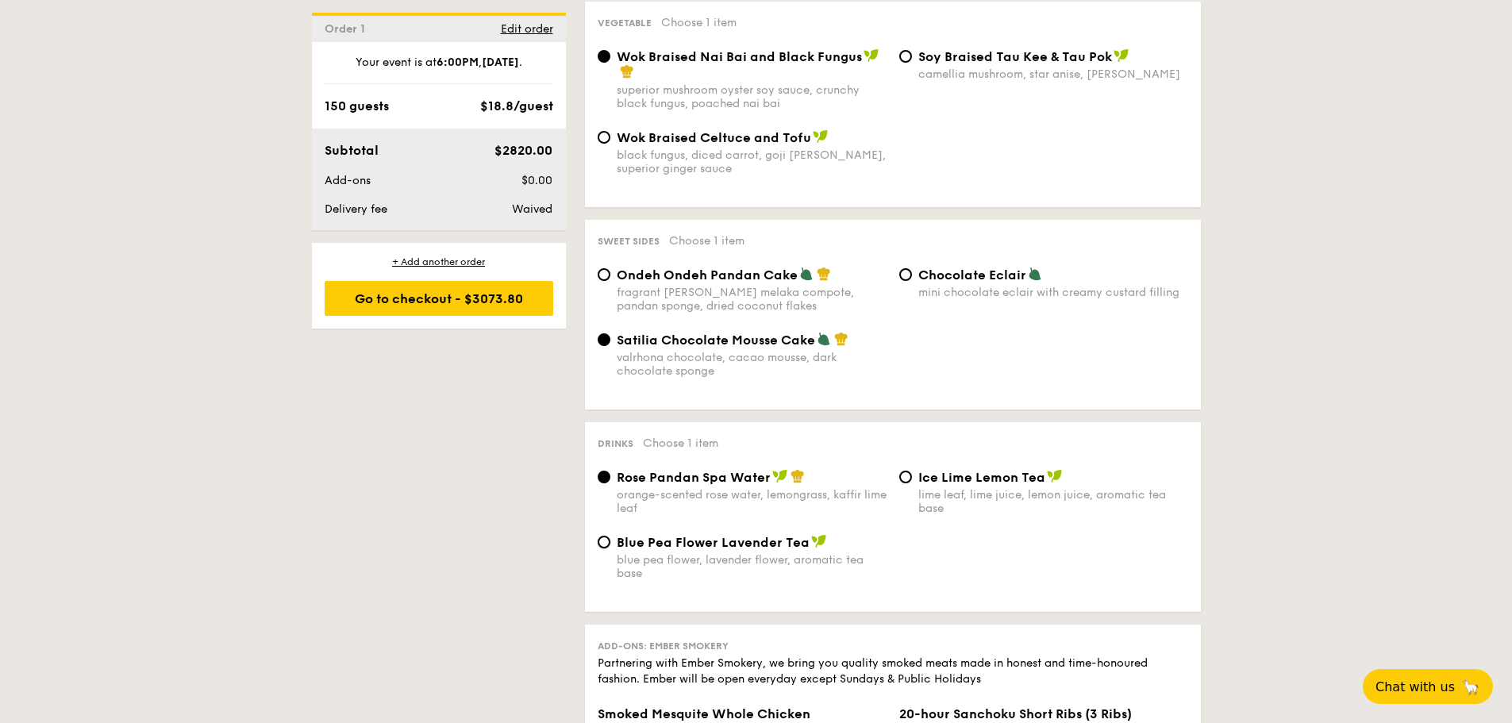
radio input "true"
click at [773, 474] on div "Rose Pandan Spa Water orange-scented rose water, lemongrass, kaffir lime leaf" at bounding box center [752, 492] width 270 height 46
click at [610, 474] on input "Rose Pandan Spa Water orange-scented rose water, lemongrass, kaffir lime leaf" at bounding box center [604, 477] width 13 height 13
radio input "true"
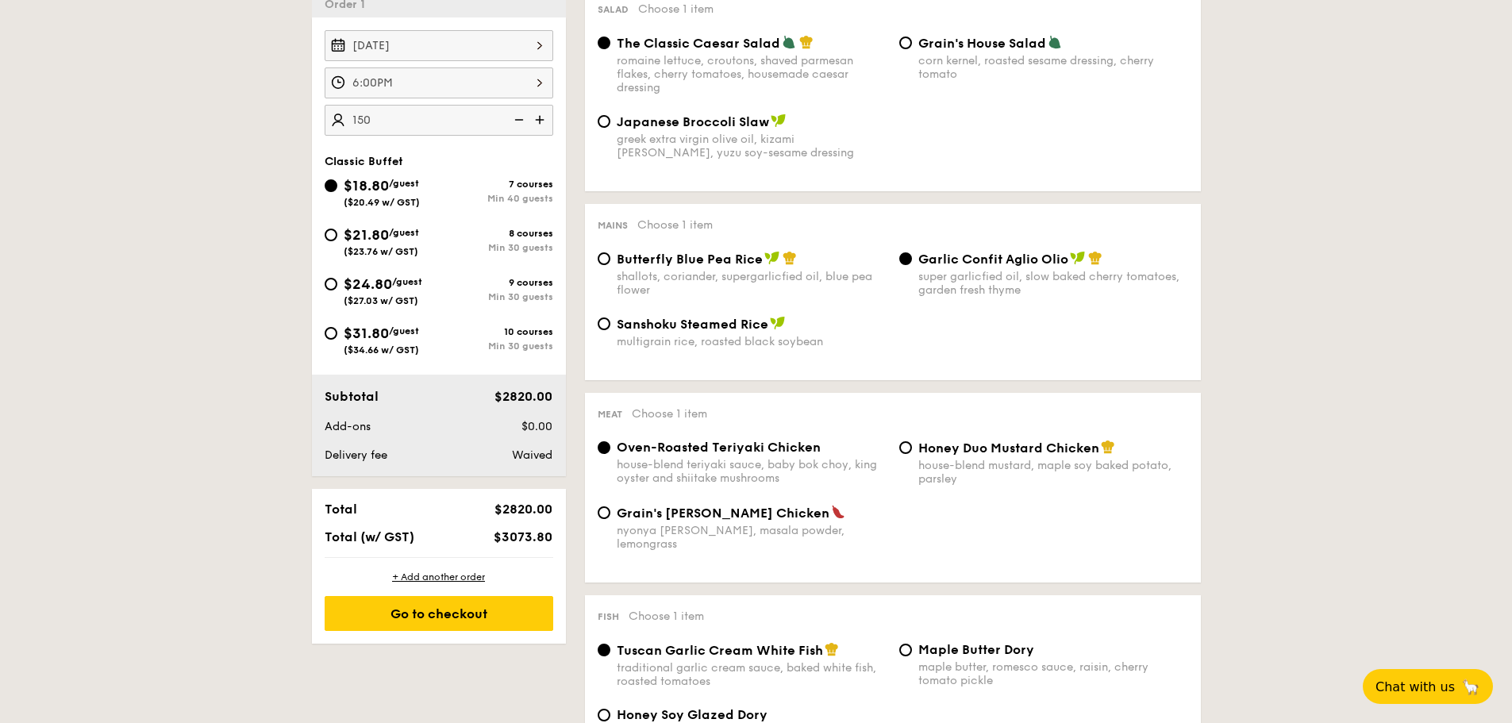
scroll to position [479, 0]
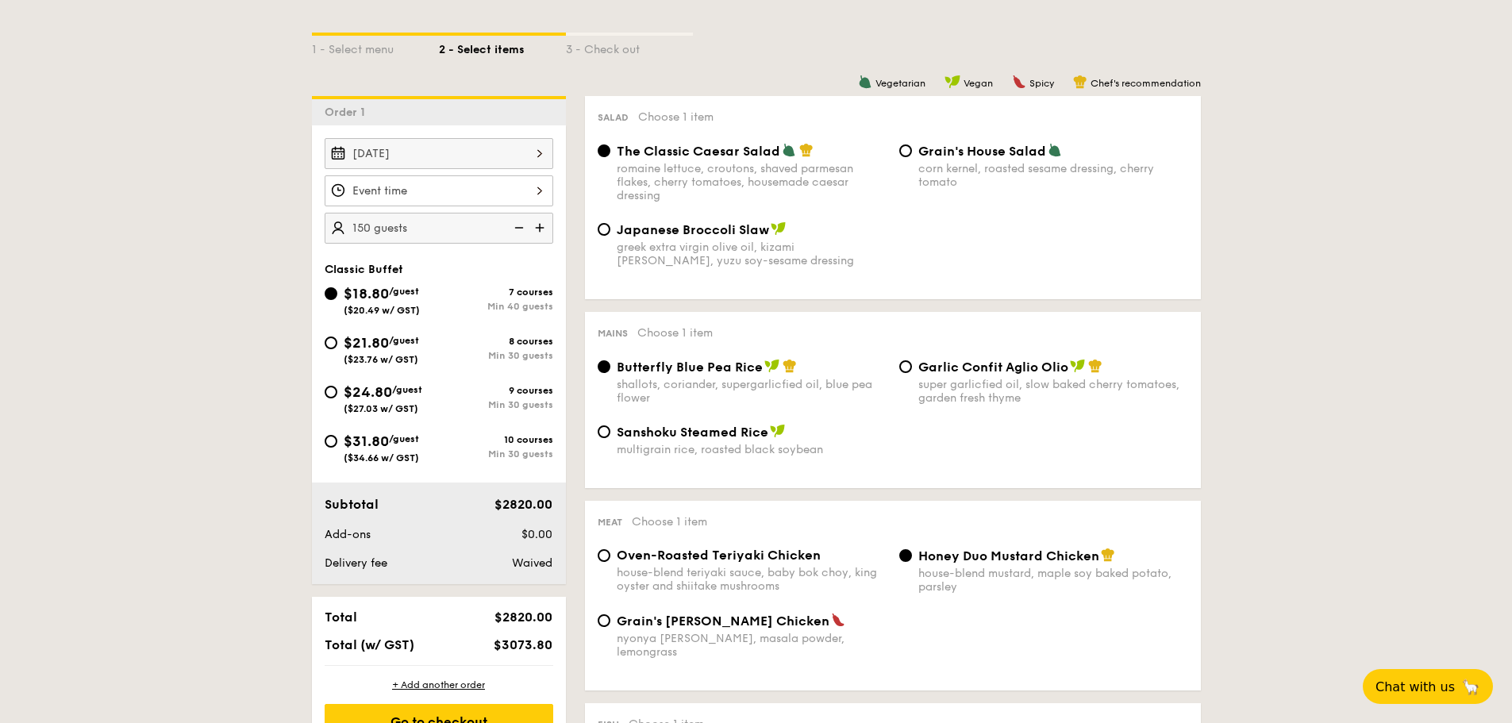
scroll to position [397, 0]
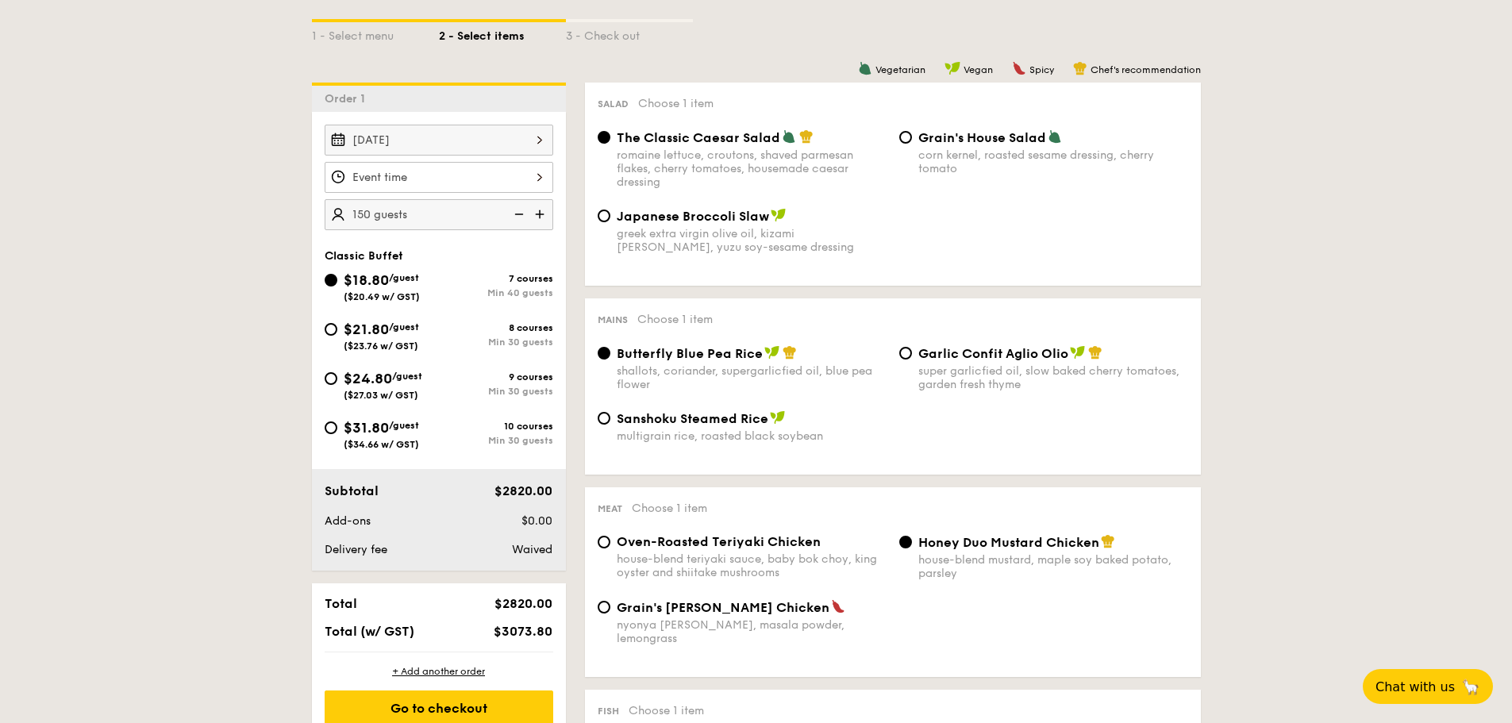
click at [724, 552] on div "house-blend teriyaki sauce, baby bok choy, king oyster and shiitake mushrooms" at bounding box center [752, 565] width 270 height 27
click at [610, 548] on input "Oven-Roasted Teriyaki Chicken house-blend teriyaki sauce, baby bok choy, king o…" at bounding box center [604, 542] width 13 height 13
radio input "true"
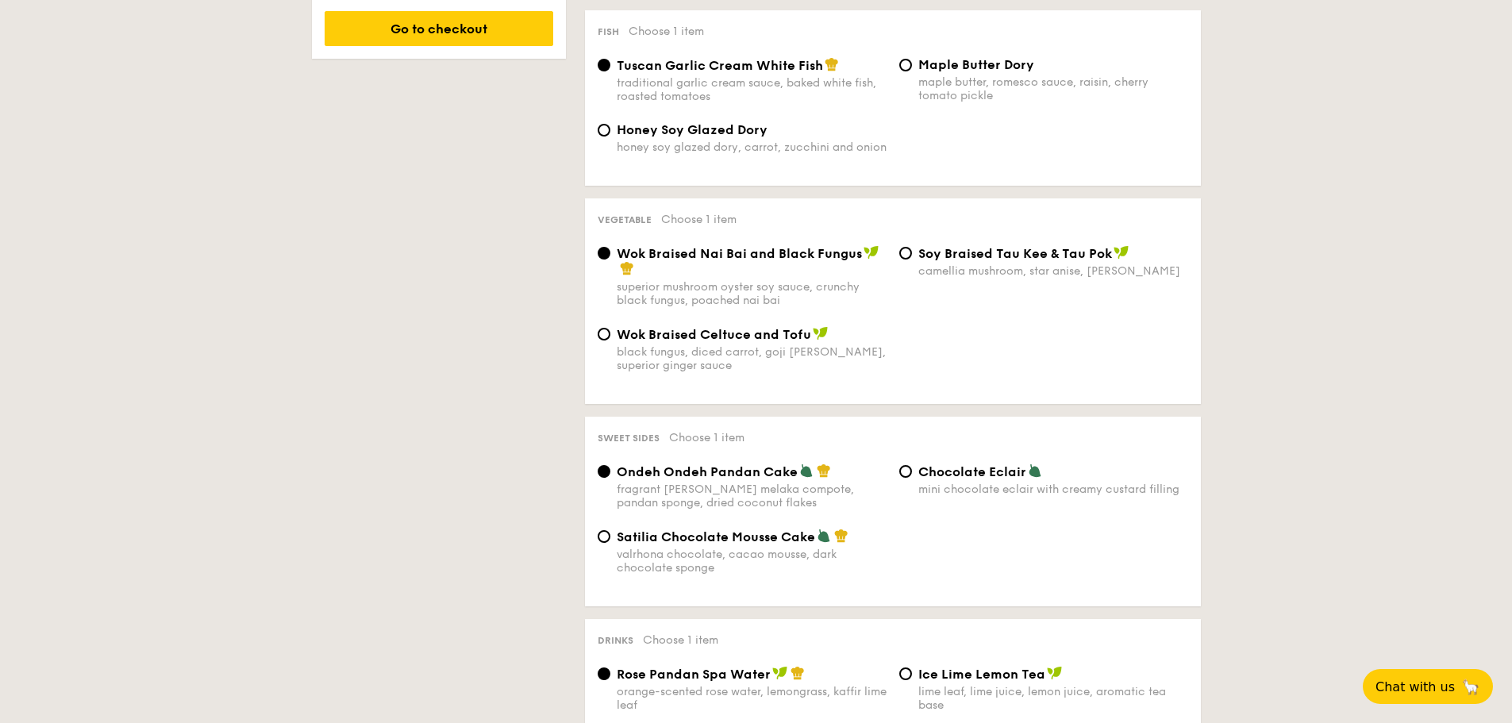
scroll to position [1111, 0]
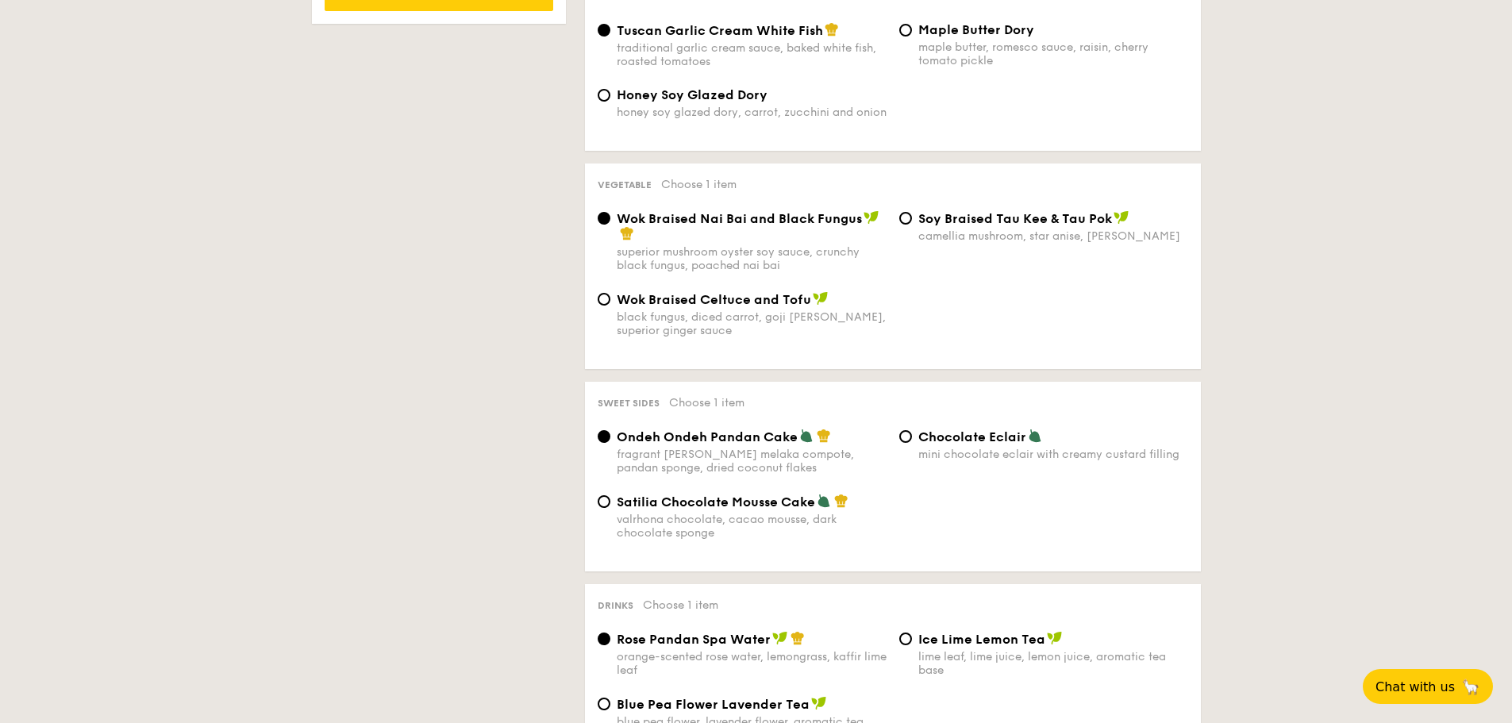
click at [760, 513] on div "valrhona chocolate, cacao mousse, dark chocolate sponge" at bounding box center [752, 526] width 270 height 27
click at [610, 508] on input "Satilia Chocolate Mousse Cake valrhona chocolate, cacao mousse, dark chocolate …" at bounding box center [604, 501] width 13 height 13
radio input "true"
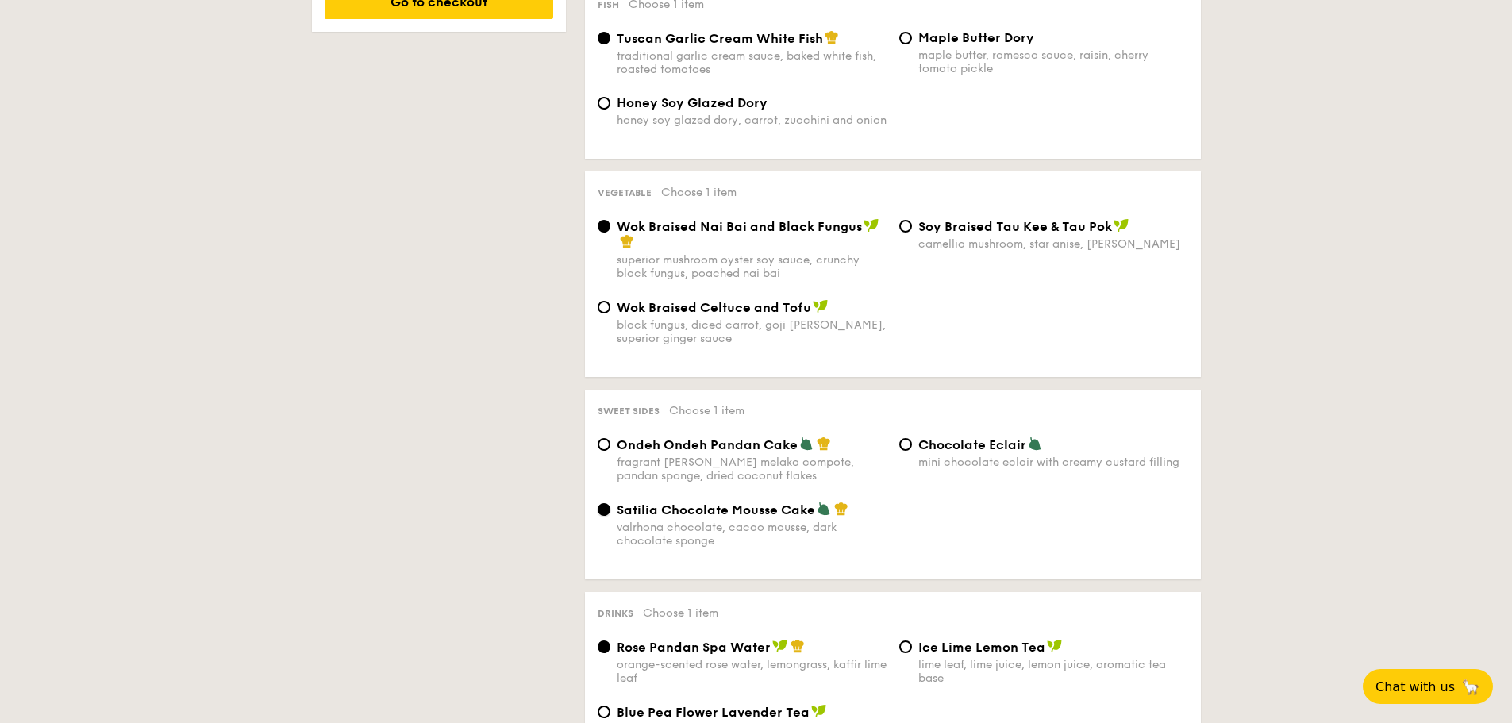
scroll to position [1190, 0]
